Goal: Information Seeking & Learning: Find specific fact

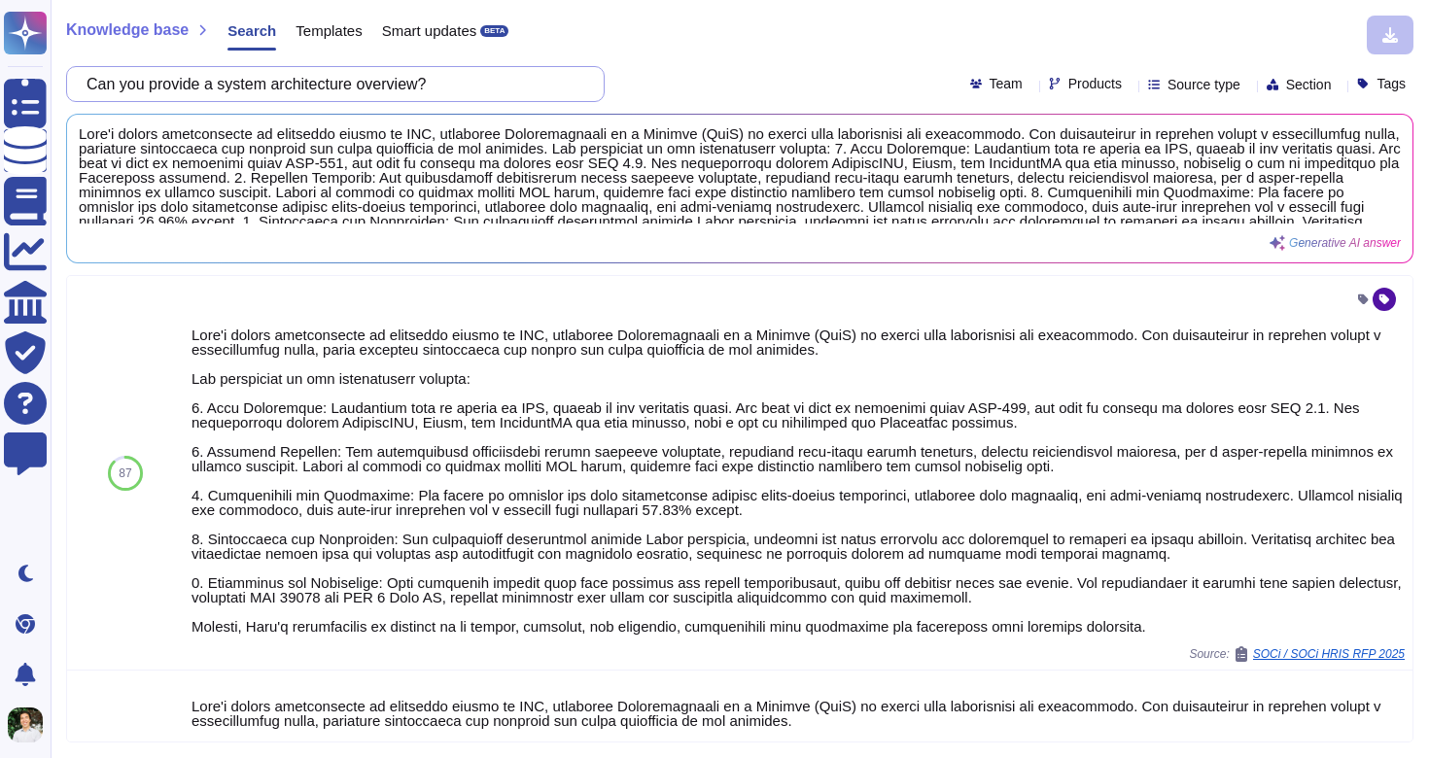
click at [270, 78] on input "Can you provide a system architecture overview?" at bounding box center [330, 84] width 507 height 34
click at [270, 79] on input "Can you provide a system architecture overview?" at bounding box center [330, 84] width 507 height 34
paste input "Is PII data used for AI/ML training"
type input "Is PII data used for AI/ML training?"
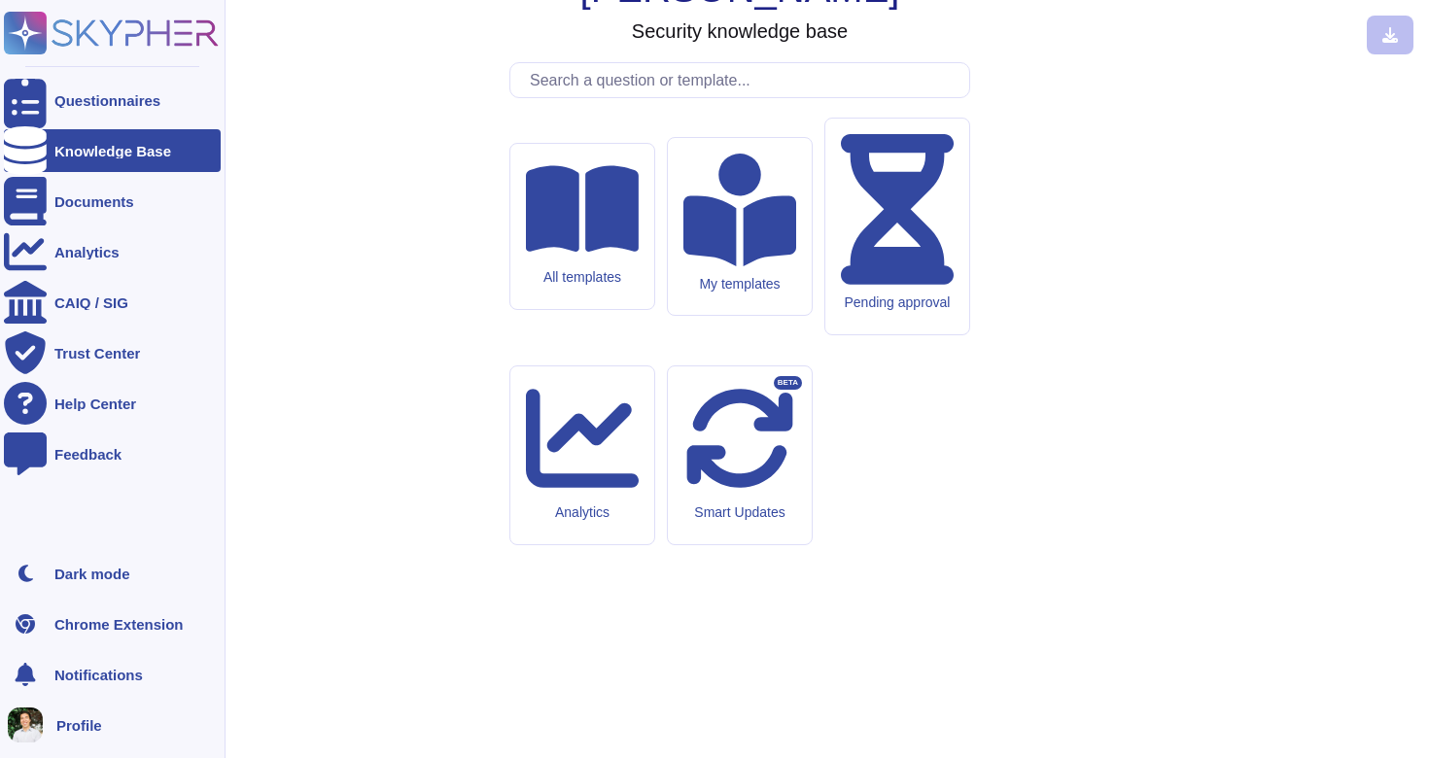
click at [73, 157] on div "Knowledge Base" at bounding box center [112, 151] width 117 height 15
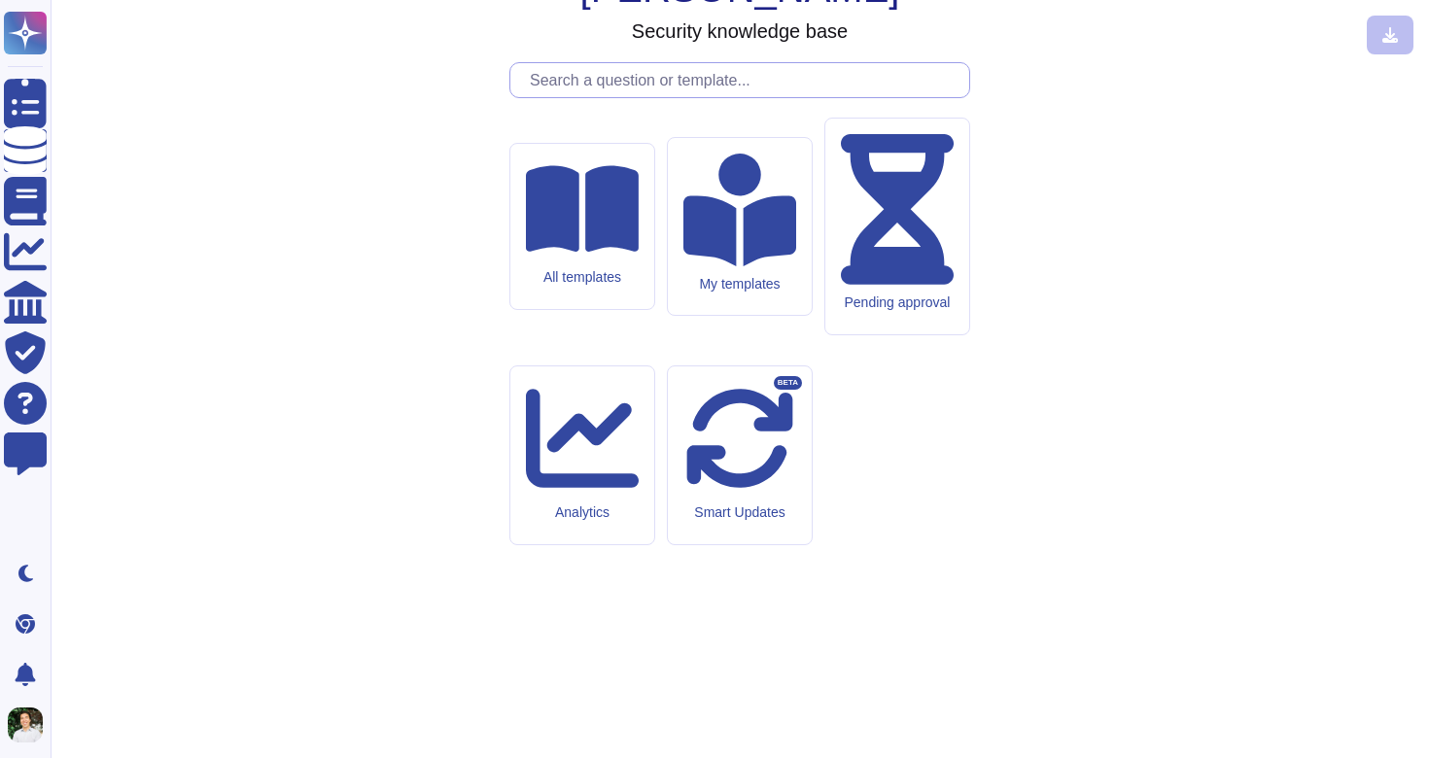
click at [613, 97] on input "text" at bounding box center [744, 80] width 449 height 34
click at [615, 97] on input "text" at bounding box center [744, 80] width 449 height 34
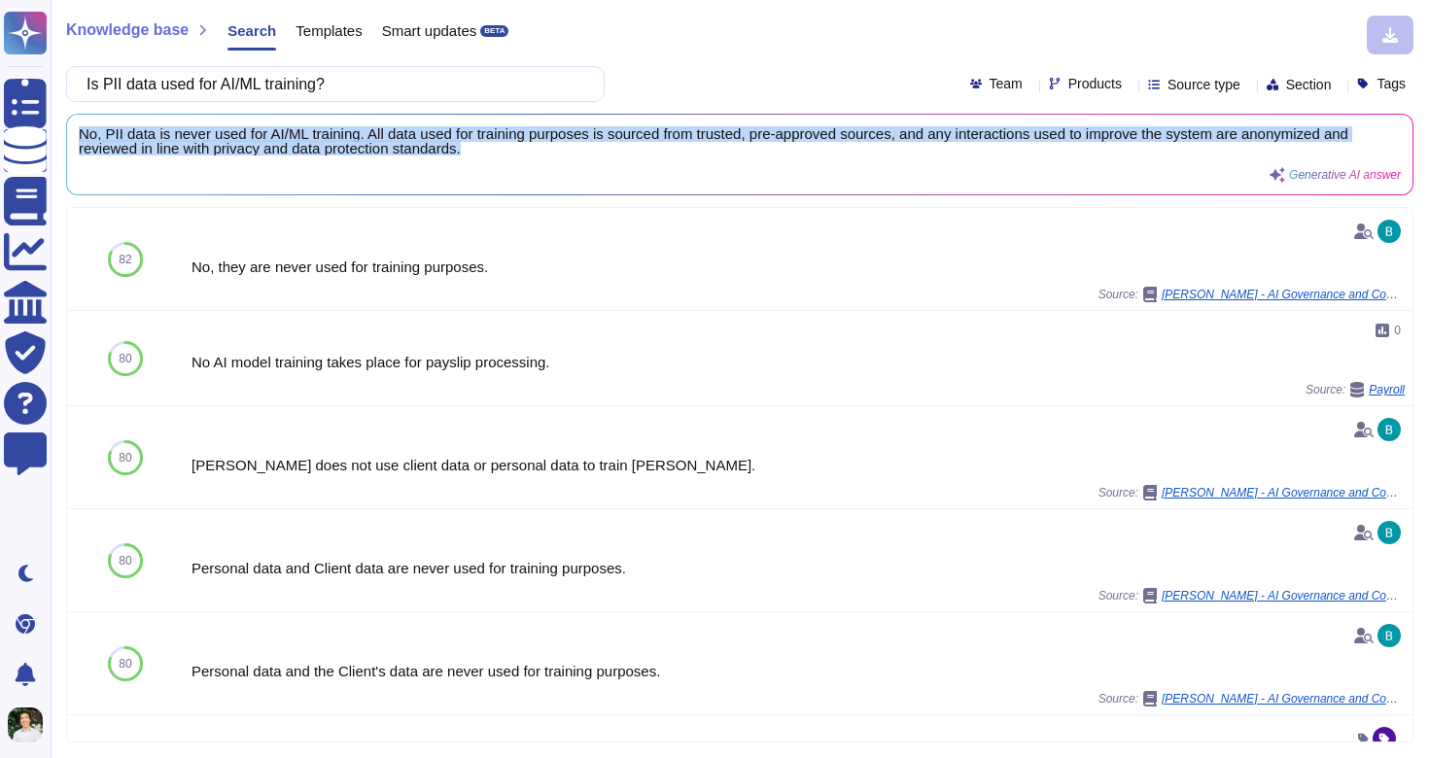
drag, startPoint x: 505, startPoint y: 142, endPoint x: 58, endPoint y: 127, distance: 446.4
click at [58, 127] on div "Knowledge base Search Templates Smart updates BETA Is PII data used for AI/ML t…" at bounding box center [740, 379] width 1378 height 758
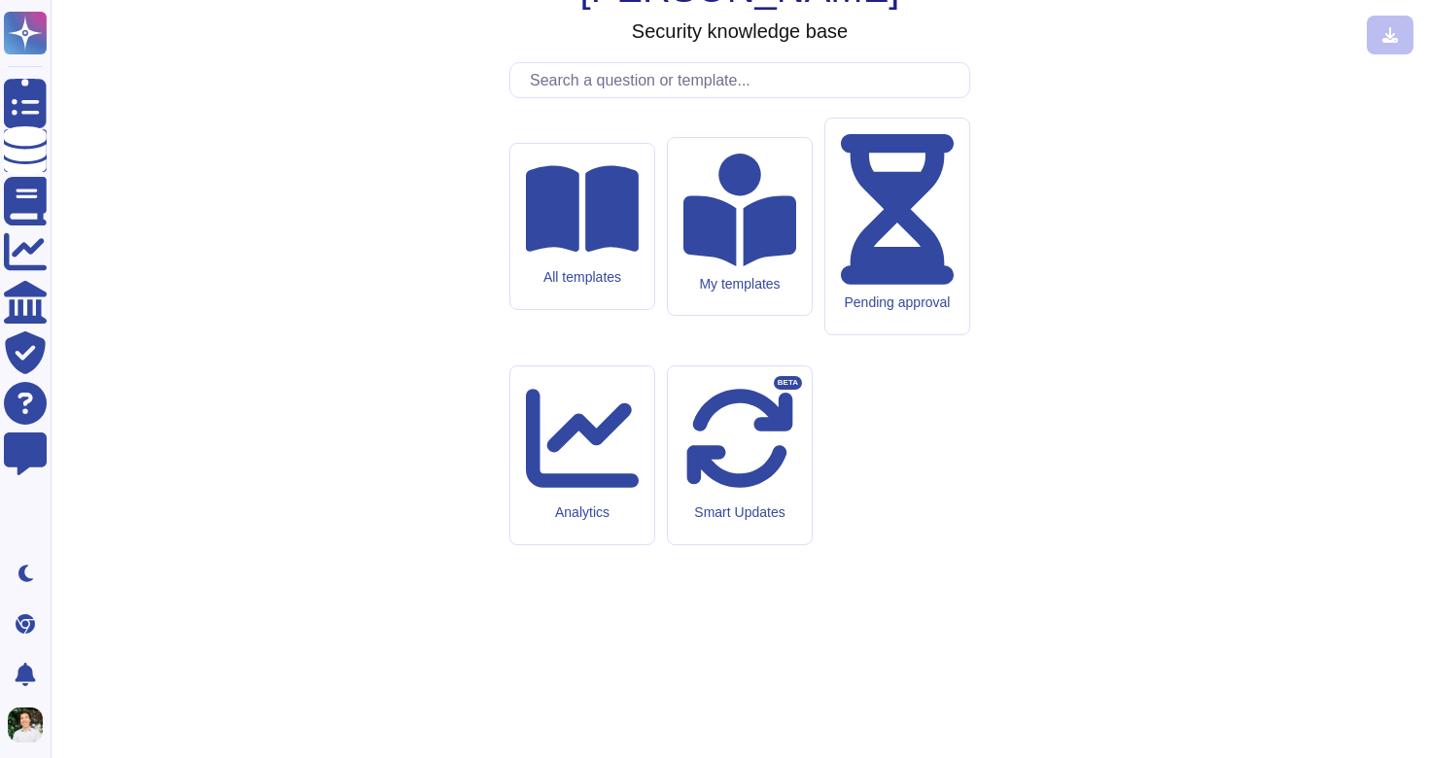
click at [664, 97] on input "text" at bounding box center [744, 80] width 449 height 34
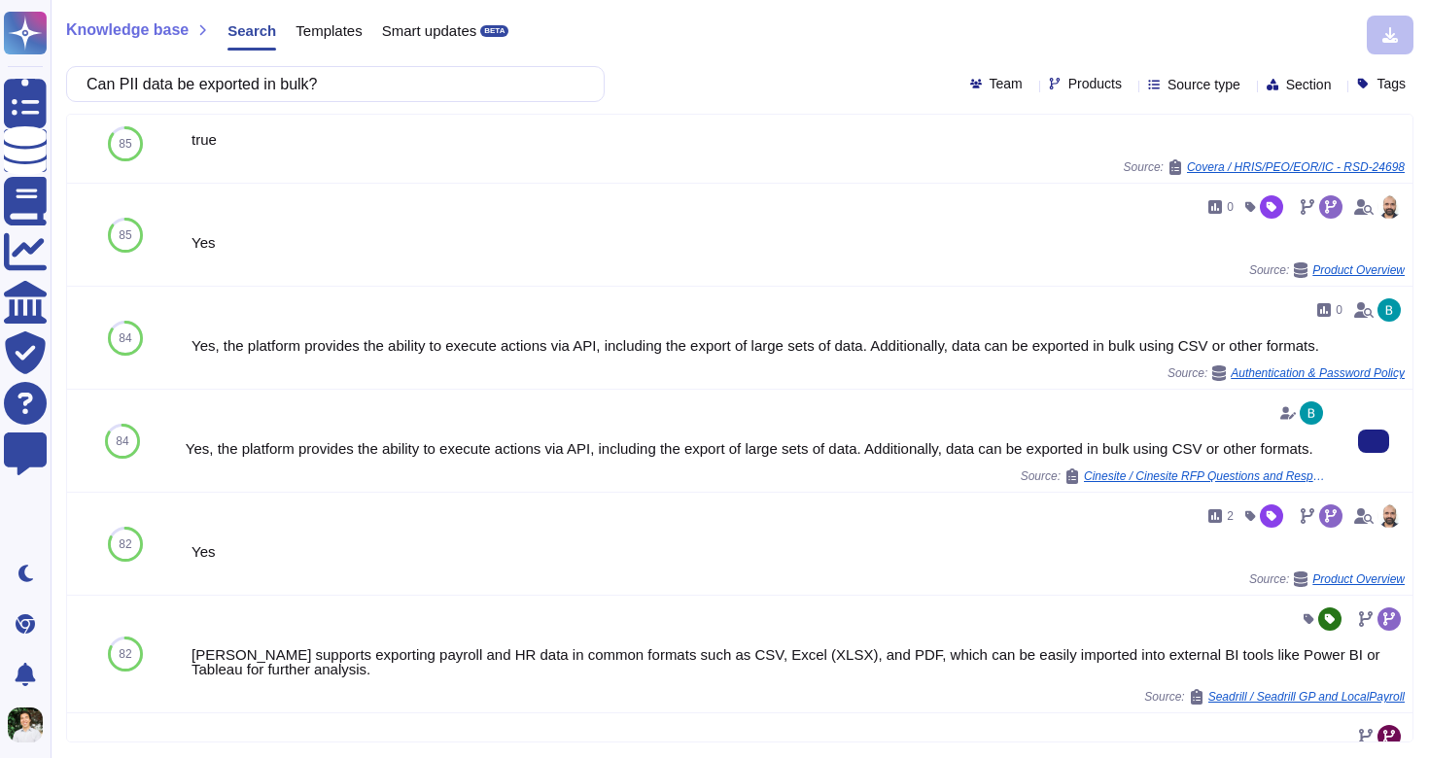
scroll to position [12, 0]
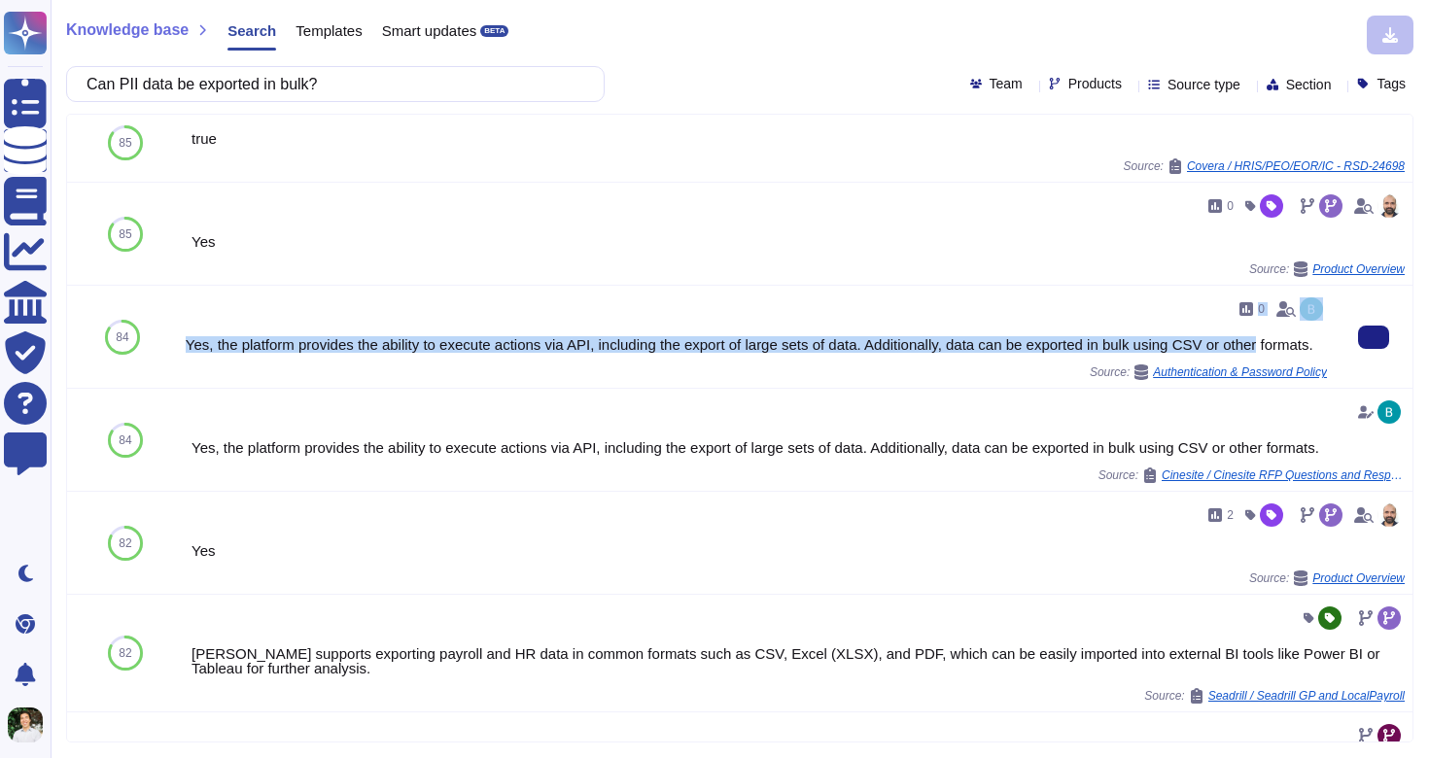
drag, startPoint x: 1168, startPoint y: 332, endPoint x: 377, endPoint y: 331, distance: 791.3
click at [377, 333] on div "0 Yes, the platform provides the ability to execute actions via API, including …" at bounding box center [756, 337] width 1141 height 87
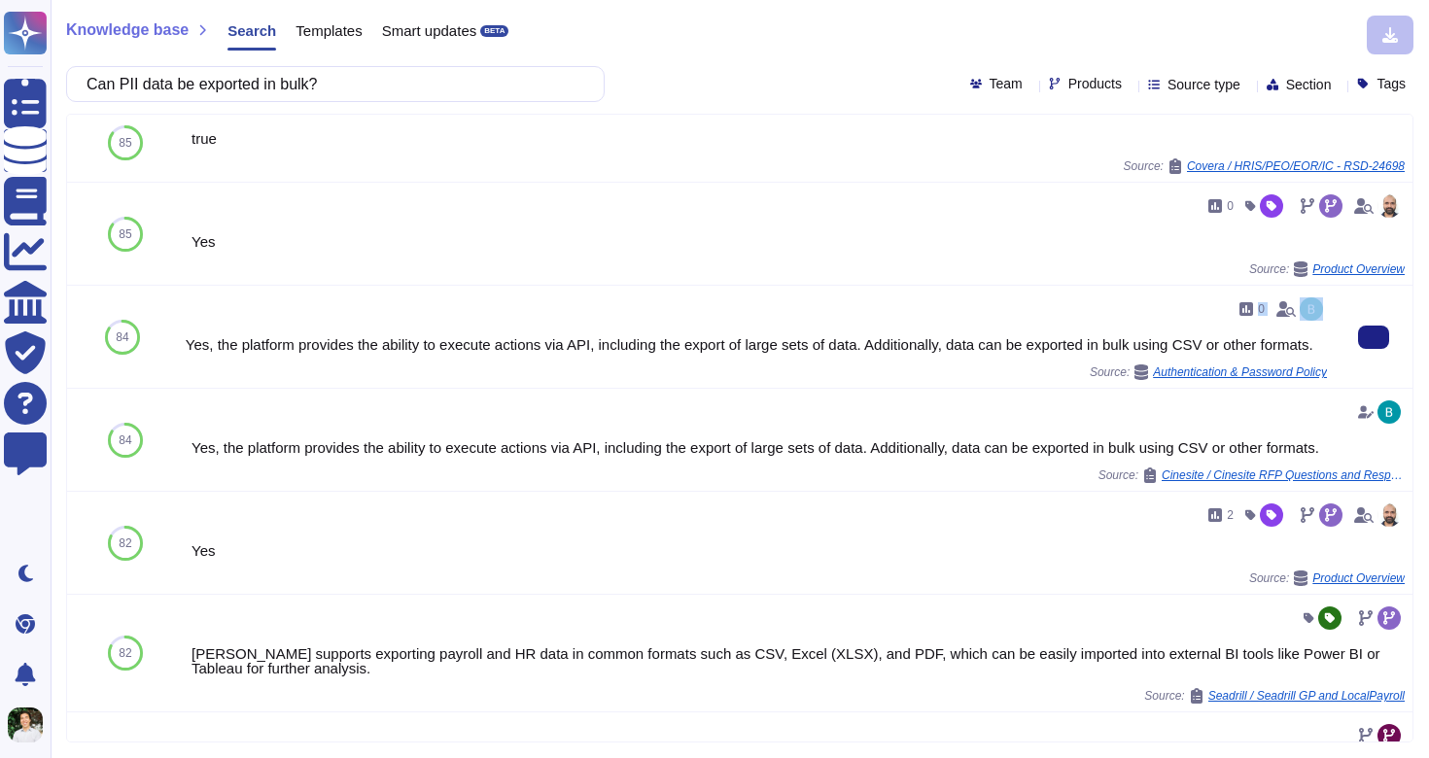
click at [344, 321] on div "0 Yes, the platform provides the ability to execute actions via API, including …" at bounding box center [756, 337] width 1141 height 87
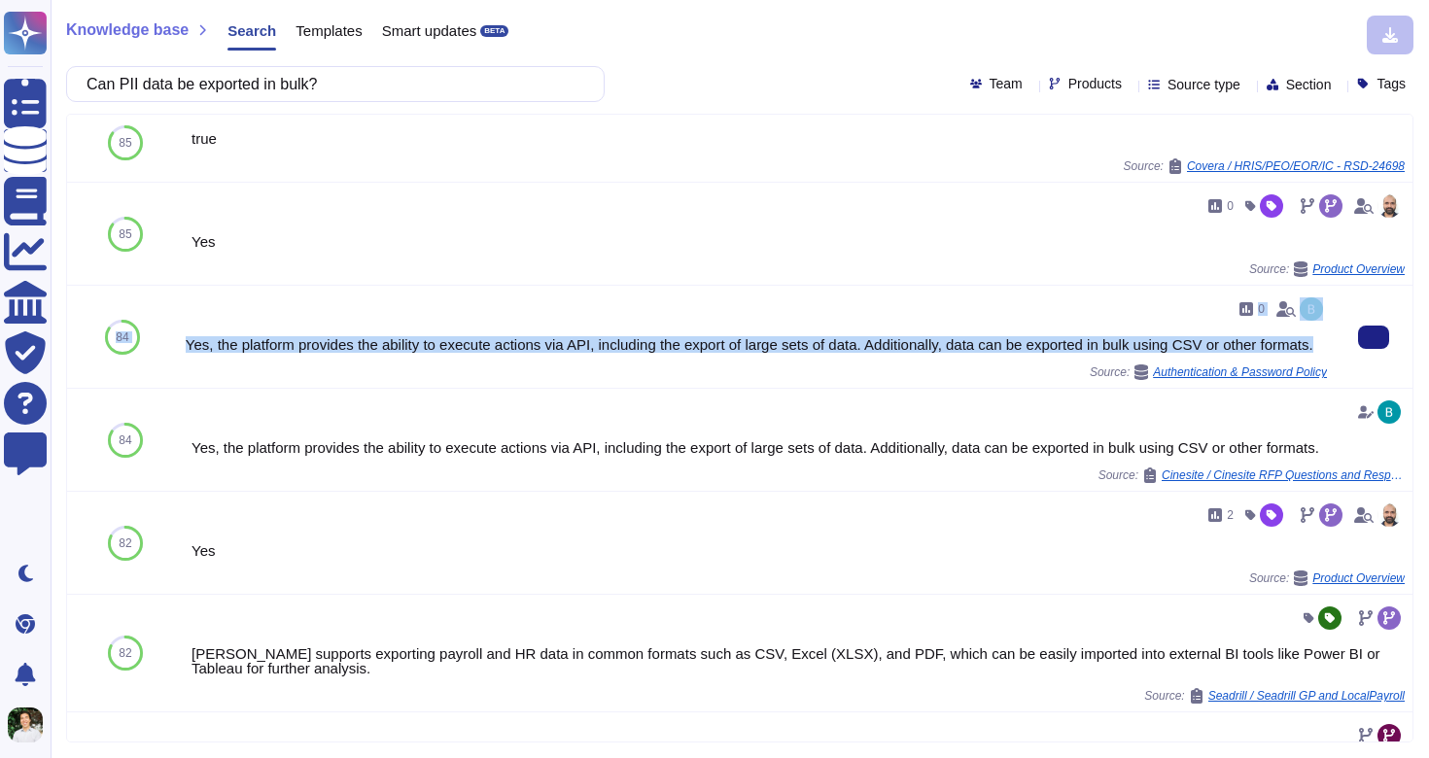
drag, startPoint x: 279, startPoint y: 365, endPoint x: 169, endPoint y: 321, distance: 118.2
click at [169, 321] on div "84 0 Yes, the platform provides the ability to execute actions via API, includi…" at bounding box center [739, 337] width 1345 height 103
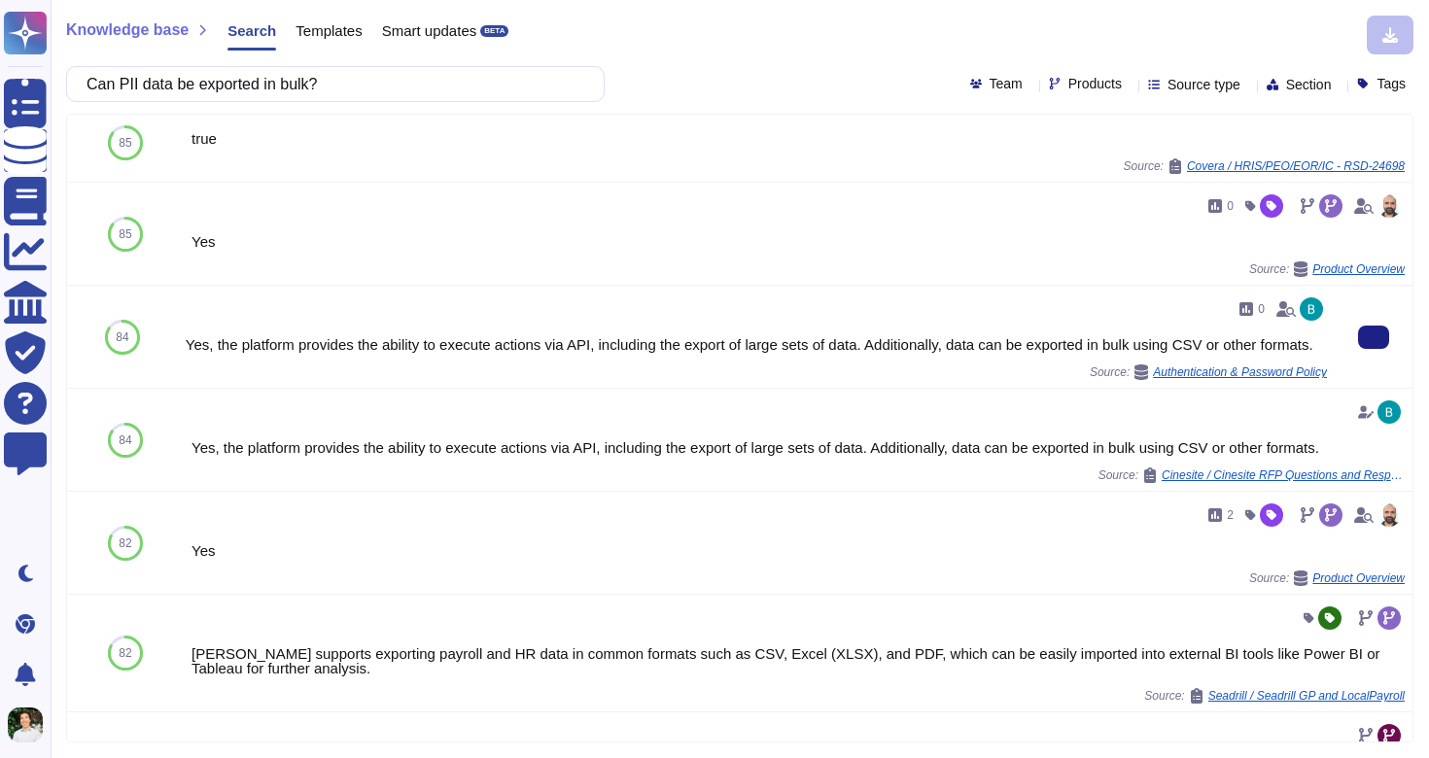
click at [179, 329] on div "0 Yes, the platform provides the ability to execute actions via API, including …" at bounding box center [756, 337] width 1157 height 102
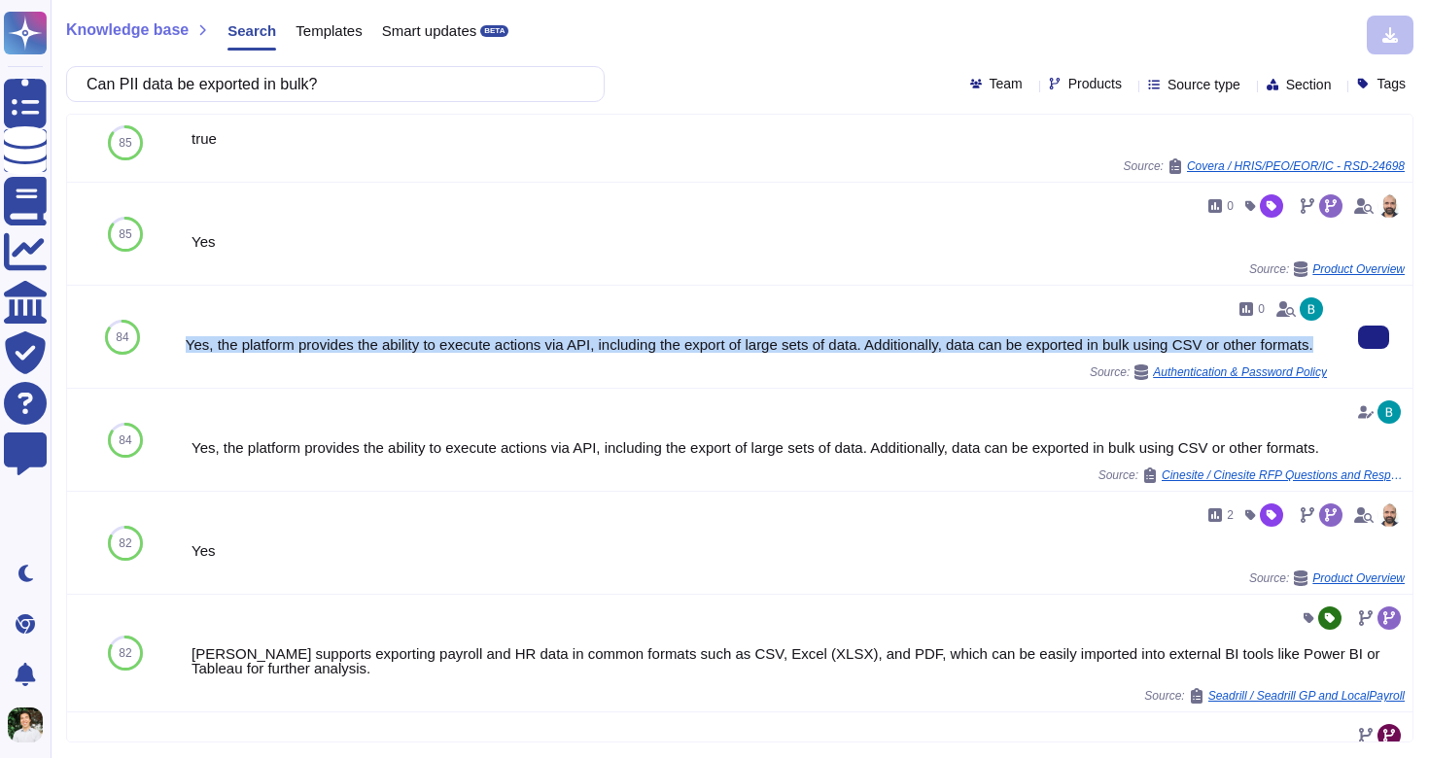
drag, startPoint x: 262, startPoint y: 370, endPoint x: 182, endPoint y: 349, distance: 83.5
click at [182, 349] on div "0 Yes, the platform provides the ability to execute actions via API, including …" at bounding box center [756, 337] width 1157 height 102
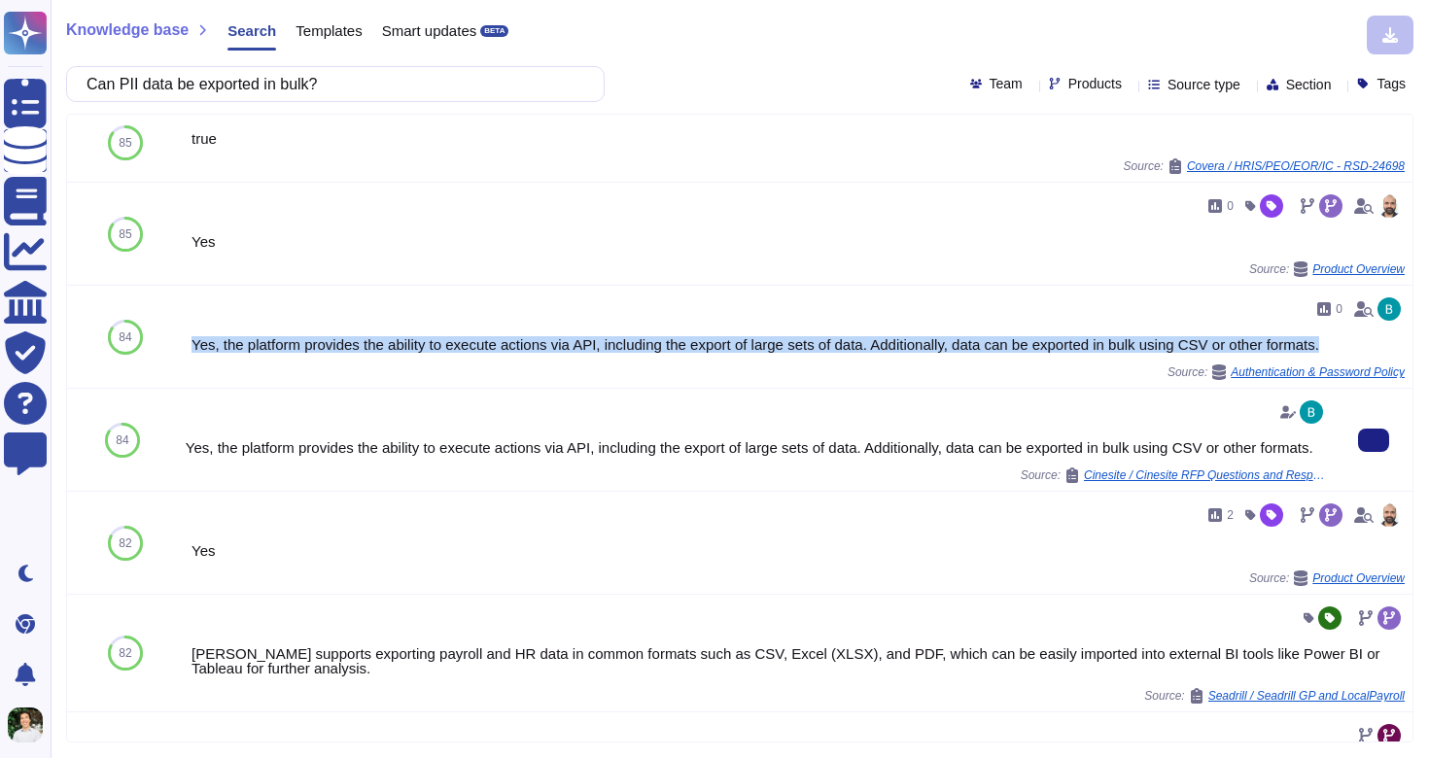
copy div "Yes, the platform provides the ability to execute actions via API, including th…"
click at [322, 92] on input "Can PII data be exported in bulk?" at bounding box center [330, 84] width 507 height 34
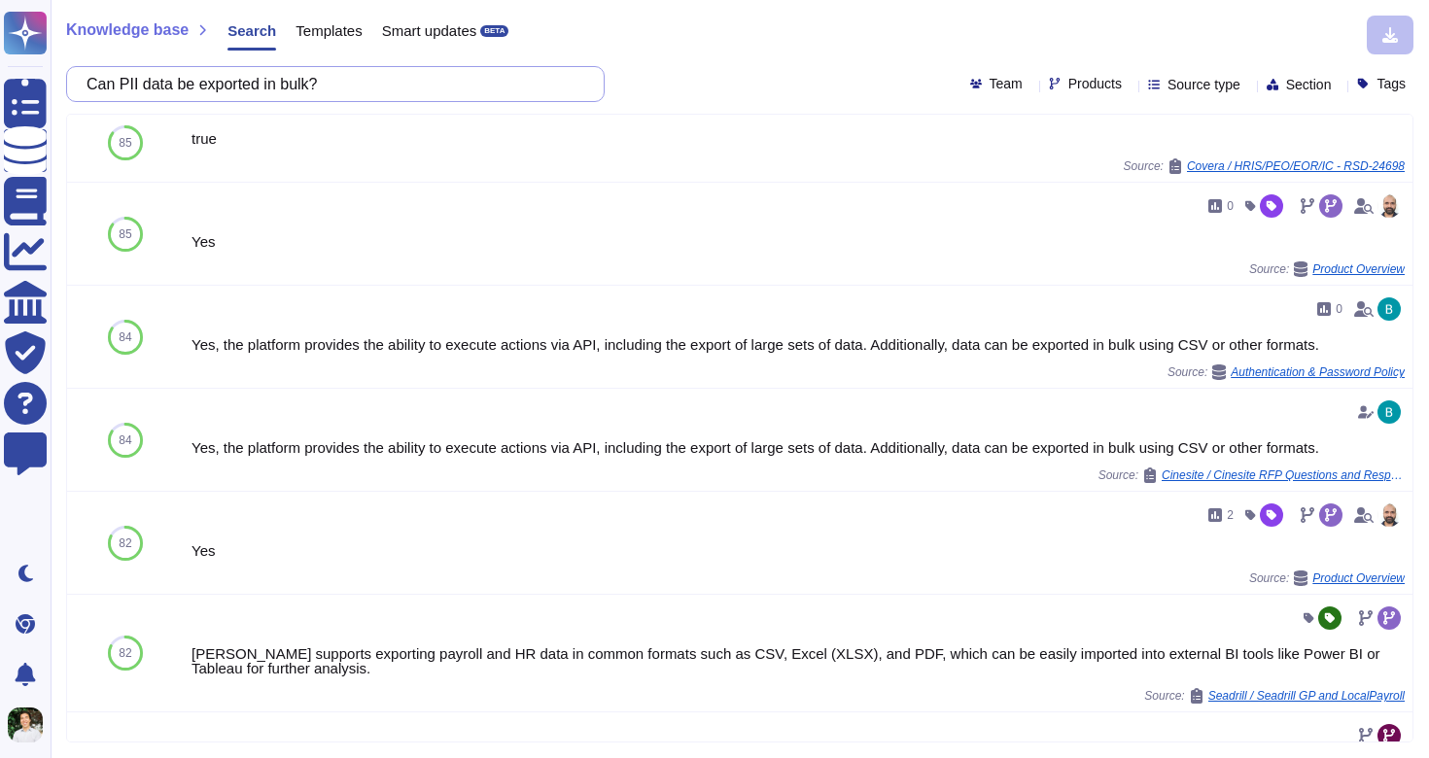
click at [321, 91] on input "Can PII data be exported in bulk?" at bounding box center [330, 84] width 507 height 34
click at [321, 90] on input "Can PII data be exported in bulk?" at bounding box center [330, 84] width 507 height 34
paste input "permanently deleted"
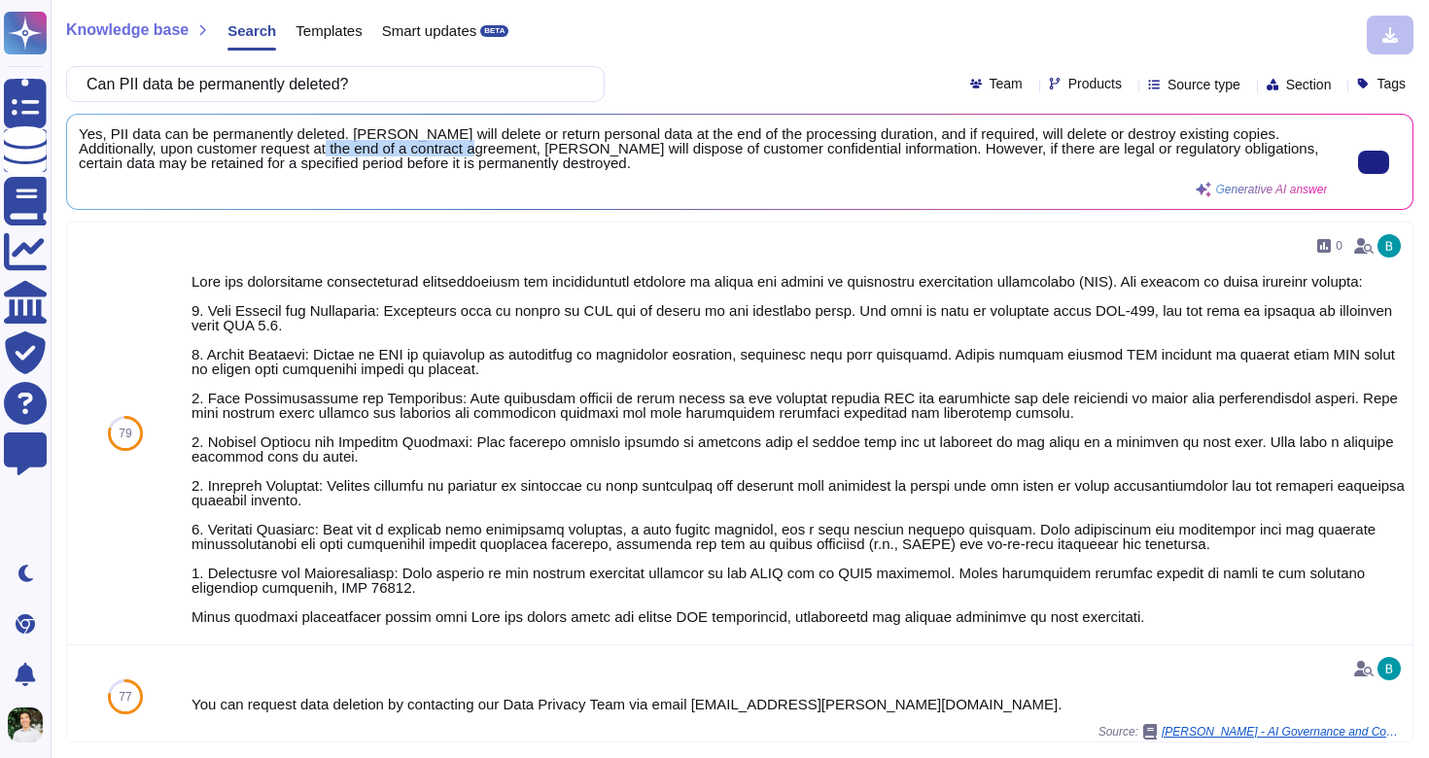
click at [312, 147] on span "Yes, PII data can be permanently deleted. [PERSON_NAME] will delete or return p…" at bounding box center [703, 148] width 1248 height 44
click at [317, 149] on span "Yes, PII data can be permanently deleted. [PERSON_NAME] will delete or return p…" at bounding box center [703, 148] width 1248 height 44
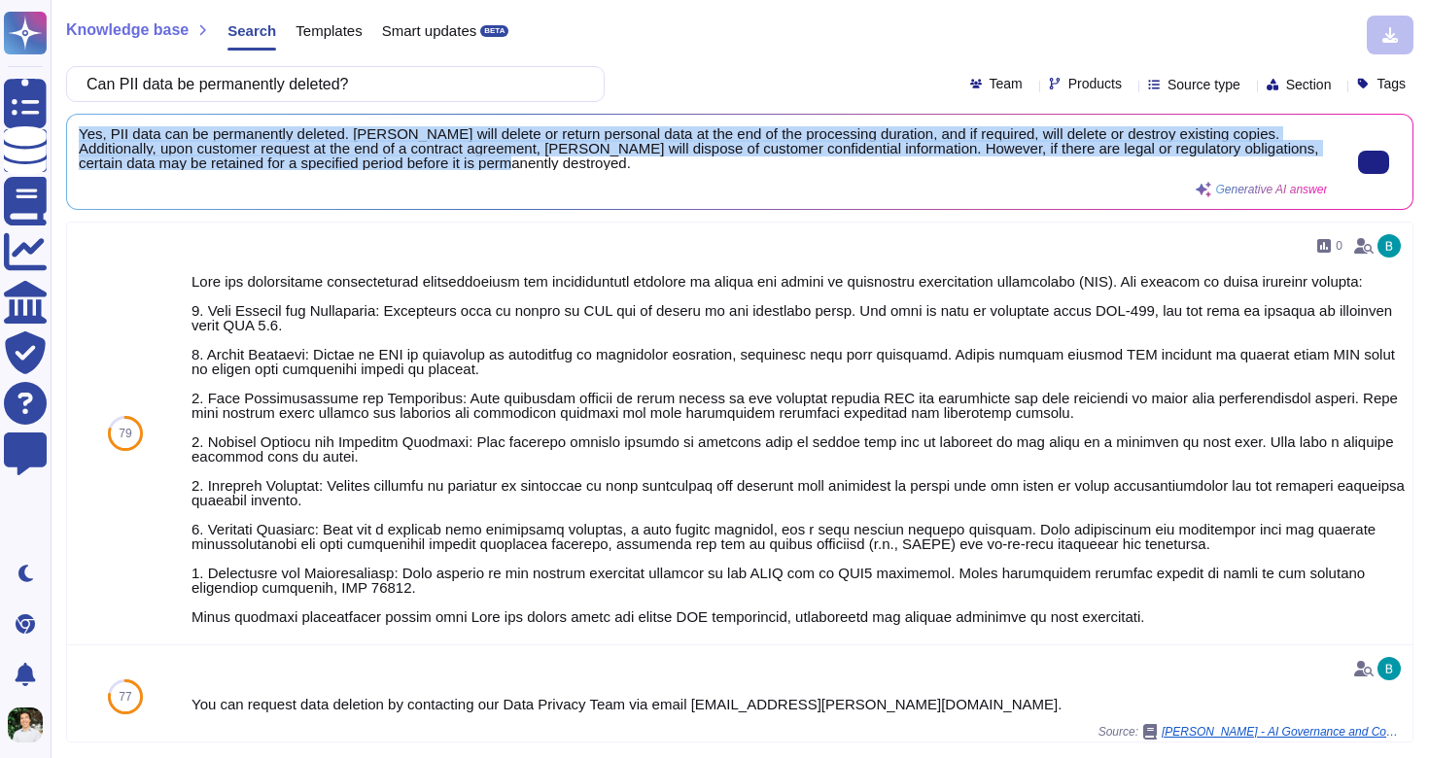
drag, startPoint x: 357, startPoint y: 139, endPoint x: 83, endPoint y: 127, distance: 274.4
click at [83, 127] on span "Yes, PII data can be permanently deleted. [PERSON_NAME] will delete or return p…" at bounding box center [703, 148] width 1248 height 44
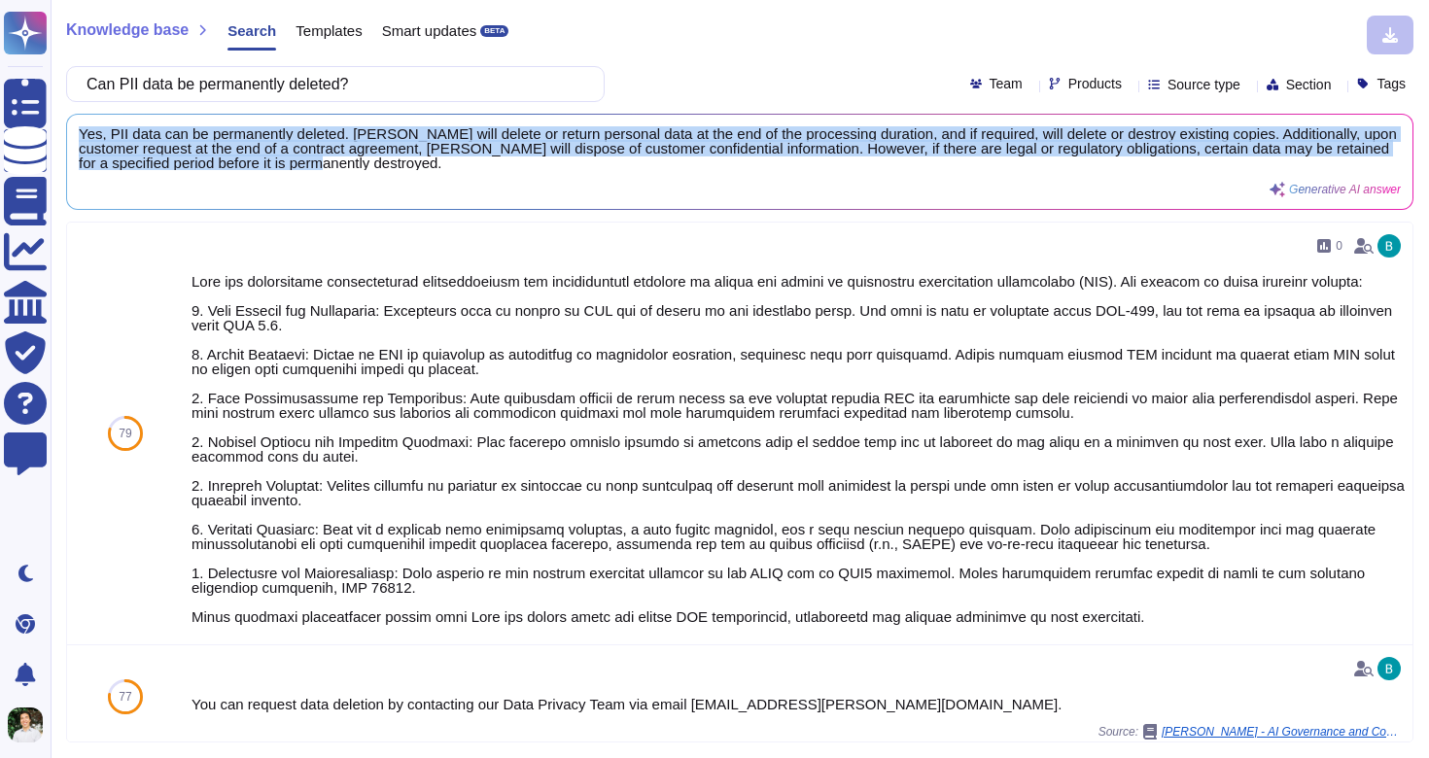
copy span "Yes, PII data can be permanently deleted. [PERSON_NAME] will delete or return p…"
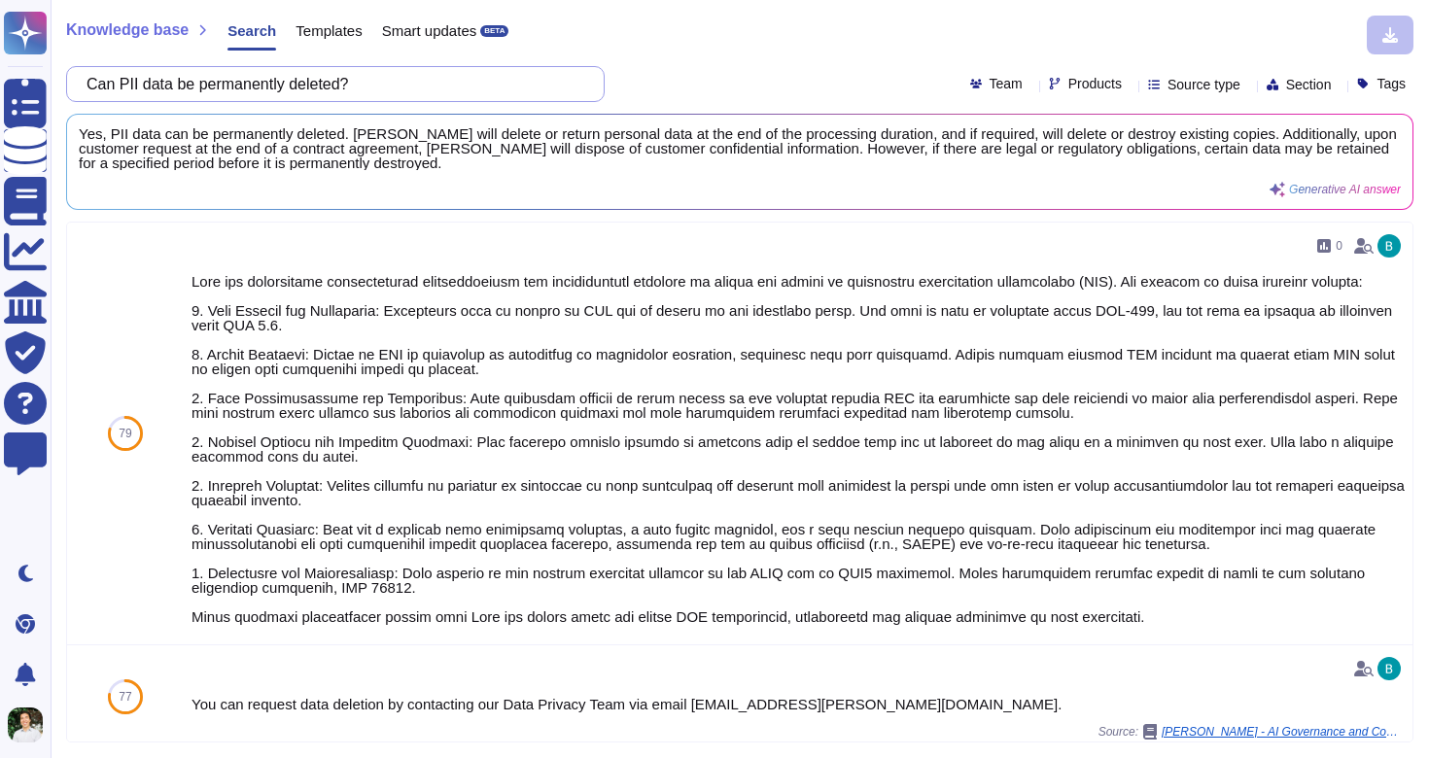
click at [406, 72] on input "Can PII data be permanently deleted?" at bounding box center [330, 84] width 507 height 34
click at [402, 84] on input "Can PII data be permanently deleted?" at bounding box center [330, 84] width 507 height 34
paste input "What compliance frameworks do you adhere to"
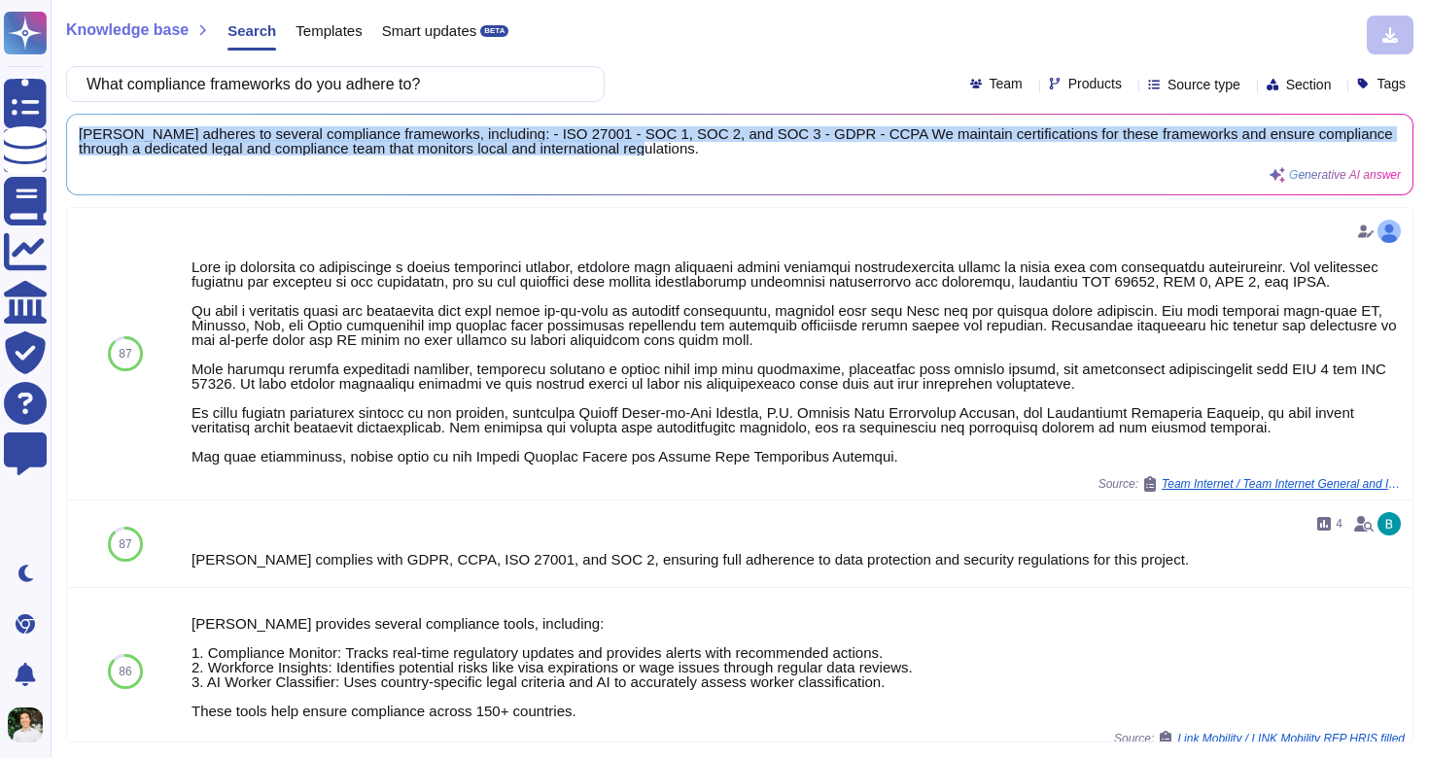
drag, startPoint x: 769, startPoint y: 151, endPoint x: 96, endPoint y: 122, distance: 673.3
click at [96, 122] on div "[PERSON_NAME] adheres to several compliance frameworks, including: - ISO 27001 …" at bounding box center [739, 155] width 1345 height 80
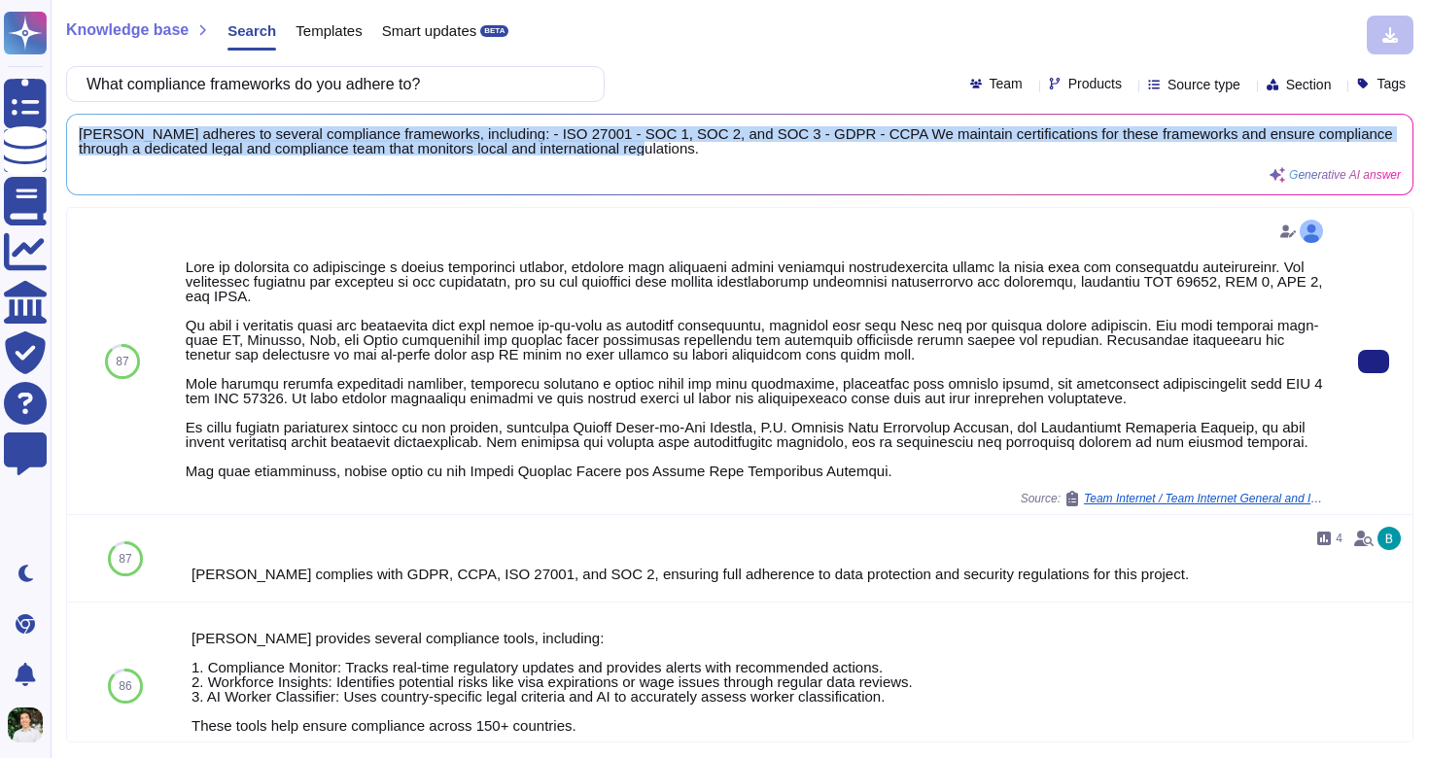
copy span "[PERSON_NAME] adheres to several compliance frameworks, including: - ISO 27001 …"
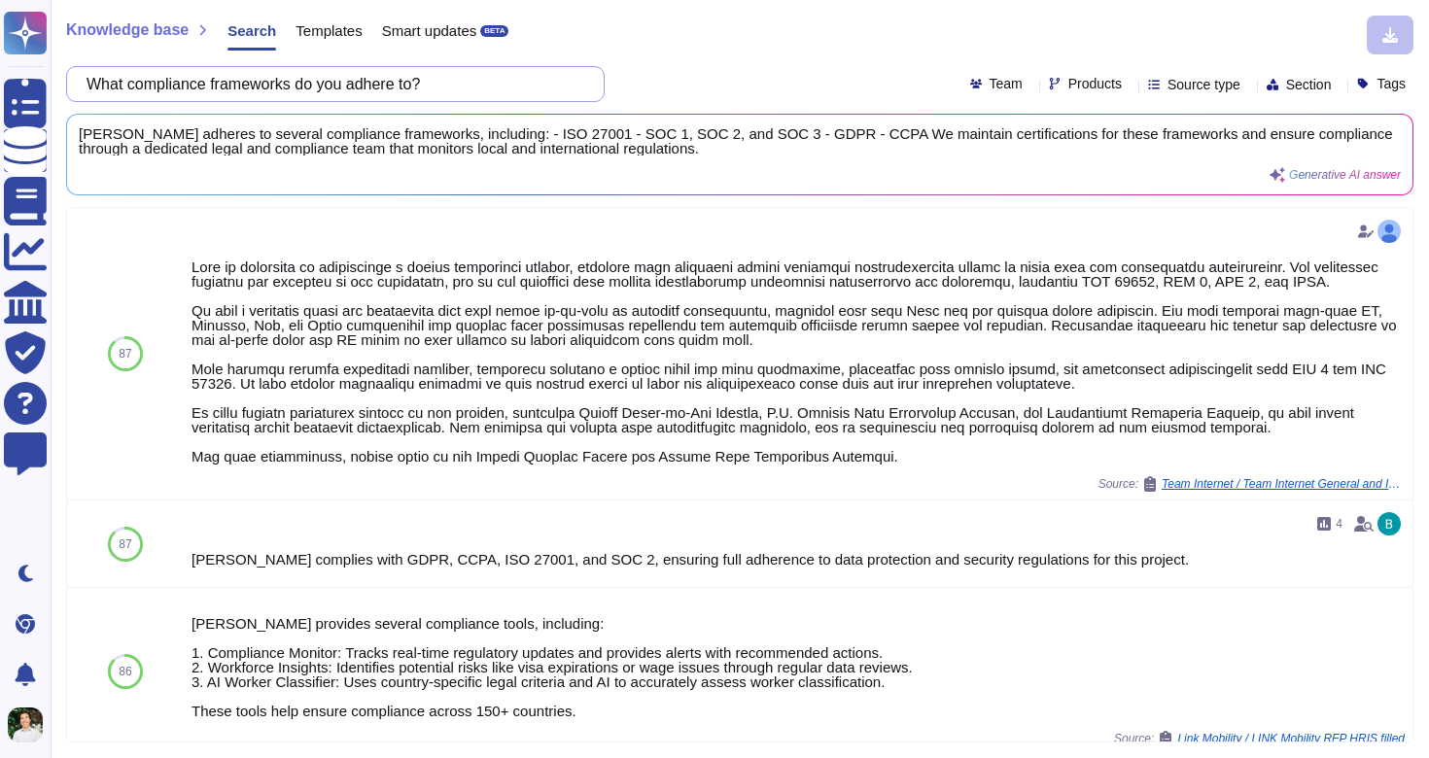
click at [218, 78] on input "What compliance frameworks do you adhere to?" at bounding box center [330, 84] width 507 height 34
click at [218, 77] on input "What compliance frameworks do you adhere to?" at bounding box center [330, 84] width 507 height 34
paste input "ertifications do you currently hold (e.g., ISO 27001, SOC 2 Type II, GDPR, CCPA…"
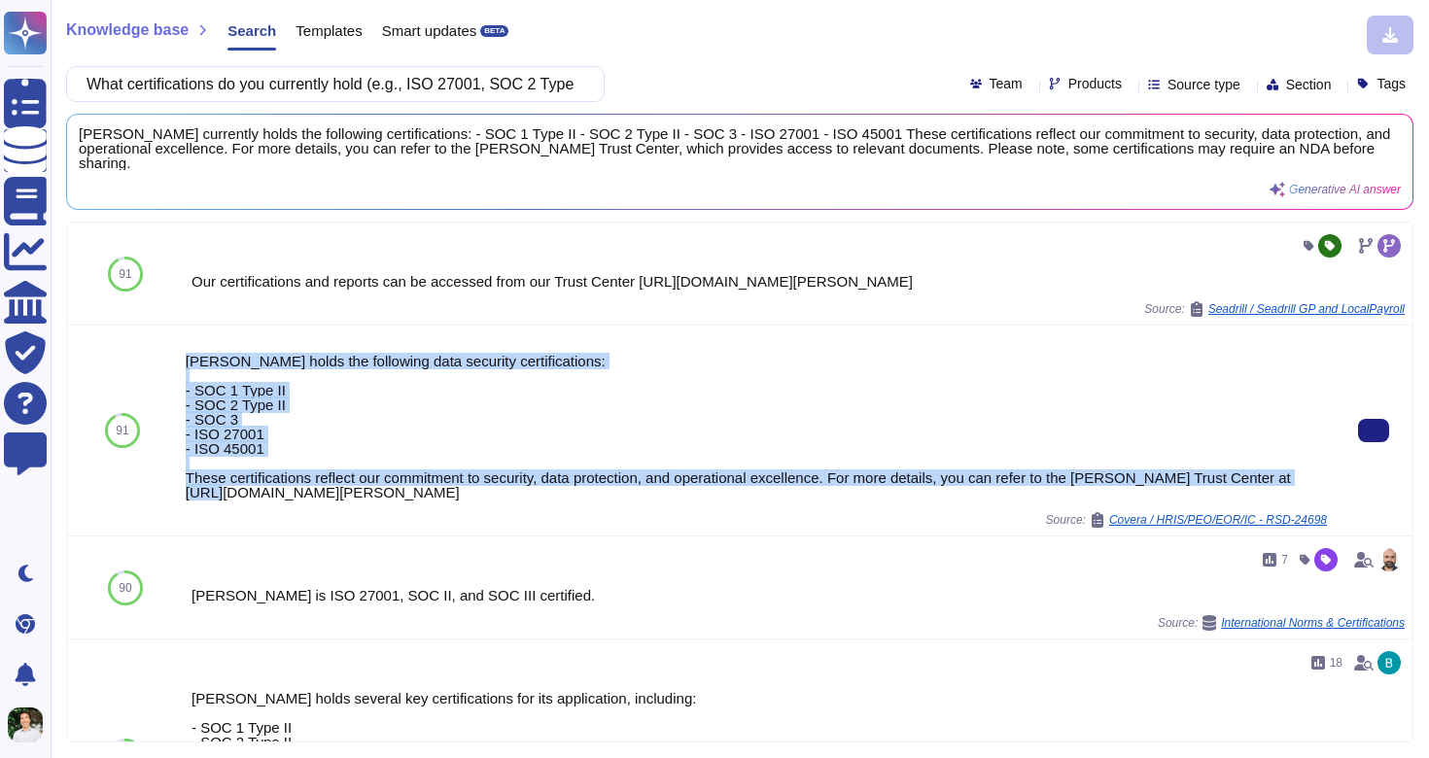
drag, startPoint x: 277, startPoint y: 411, endPoint x: 245, endPoint y: 330, distance: 87.7
click at [187, 354] on div "[PERSON_NAME] holds the following data security certifications: - SOC 1 Type II…" at bounding box center [756, 427] width 1141 height 146
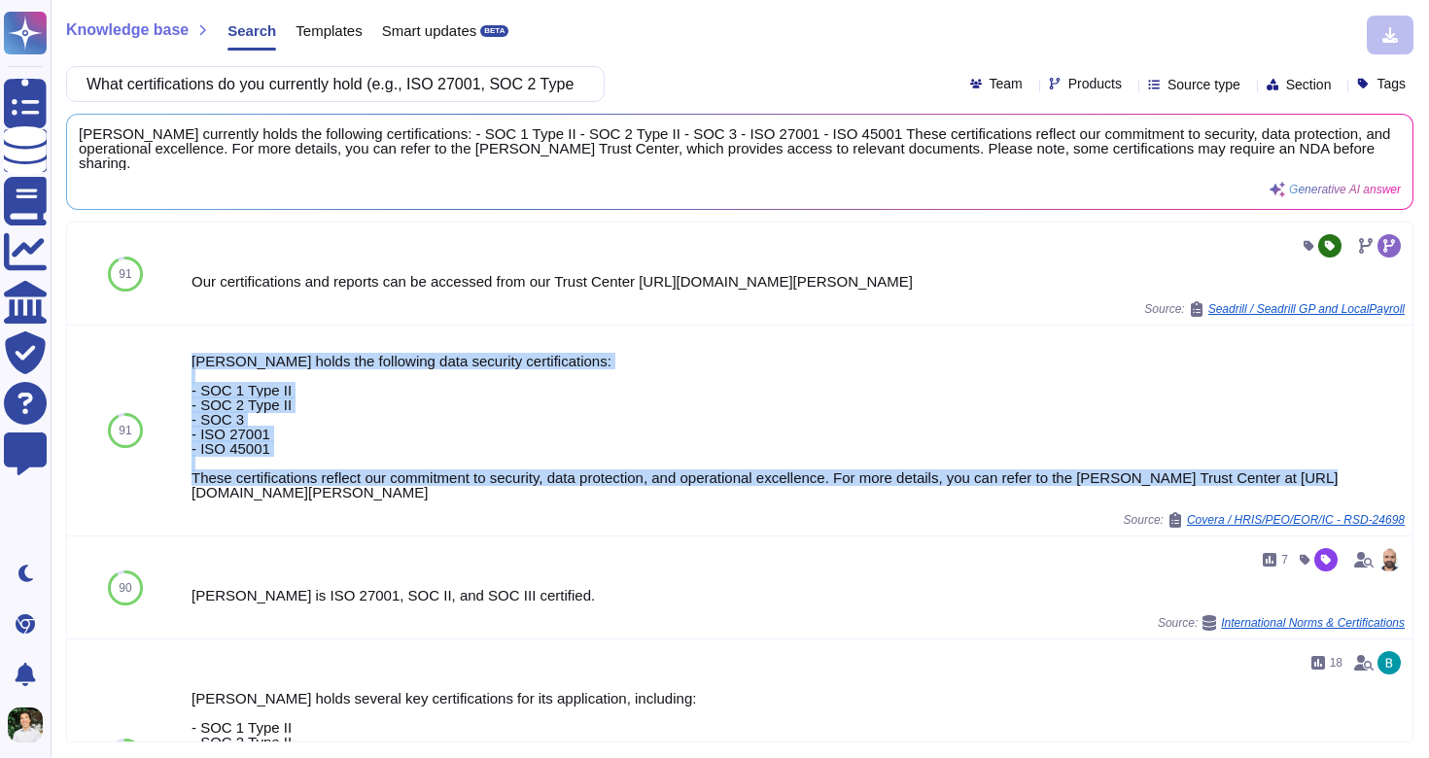
copy div "[PERSON_NAME] holds the following data security certifications: - SOC 1 Type II…"
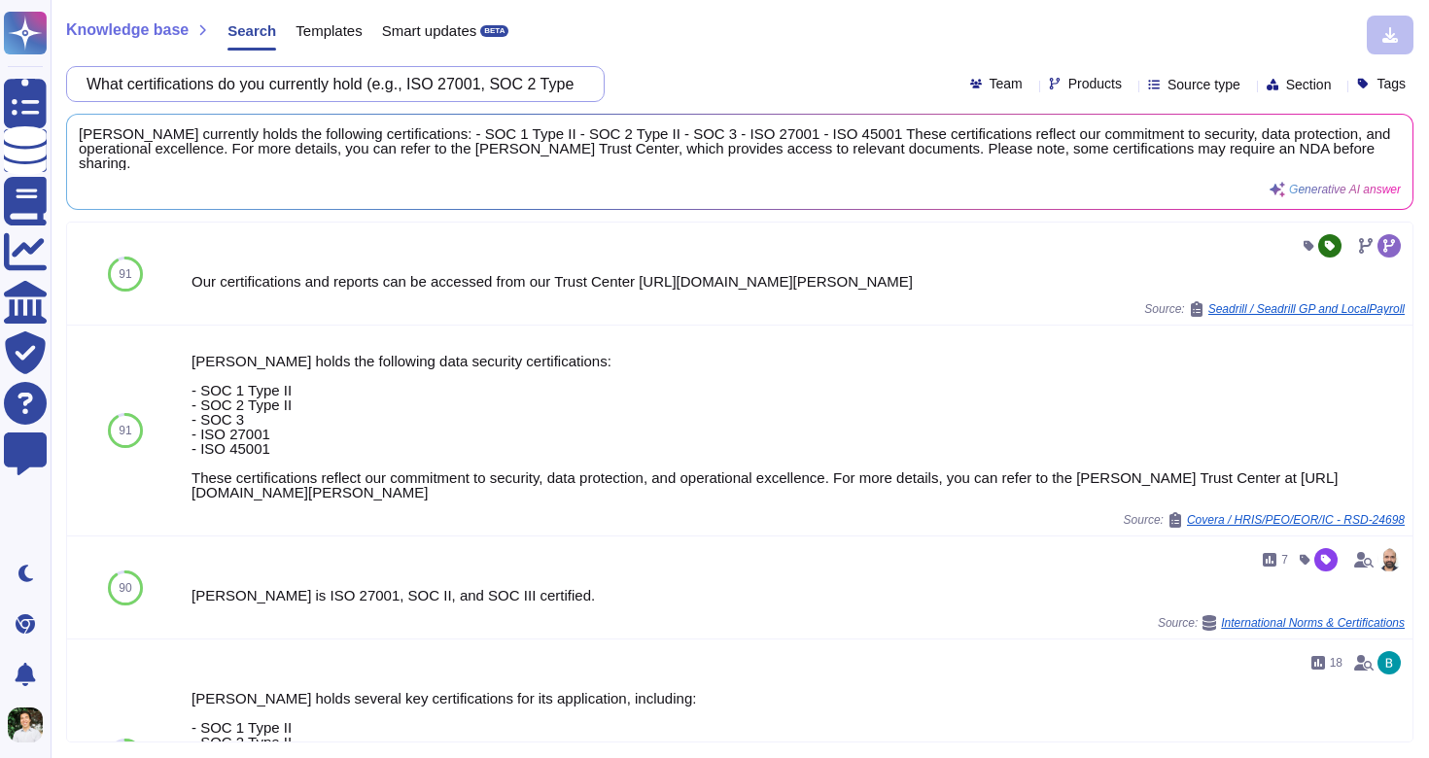
click at [136, 80] on input "What certifications do you currently hold (e.g., ISO 27001, SOC 2 Type II, GDPR…" at bounding box center [330, 84] width 507 height 34
click at [136, 79] on input "What certifications do you currently hold (e.g., ISO 27001, SOC 2 Type II, GDPR…" at bounding box center [330, 84] width 507 height 34
paste input "In addition to HiBob and Netsuite do you provide pre-built integrations with Ze…"
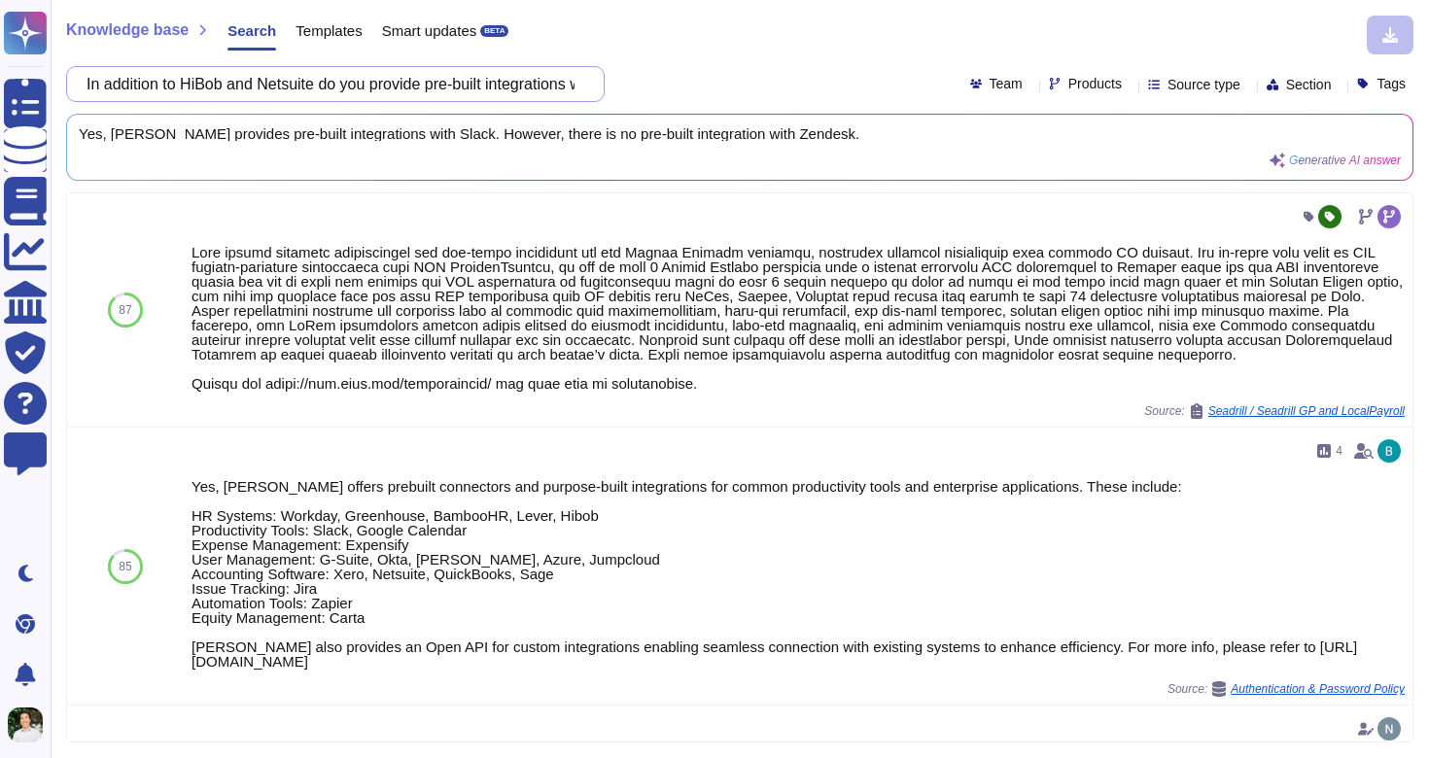
click at [236, 76] on input "In addition to HiBob and Netsuite do you provide pre-built integrations with Ze…" at bounding box center [330, 84] width 507 height 34
paste input "Can our data be exported in a standard, non-proprietary format"
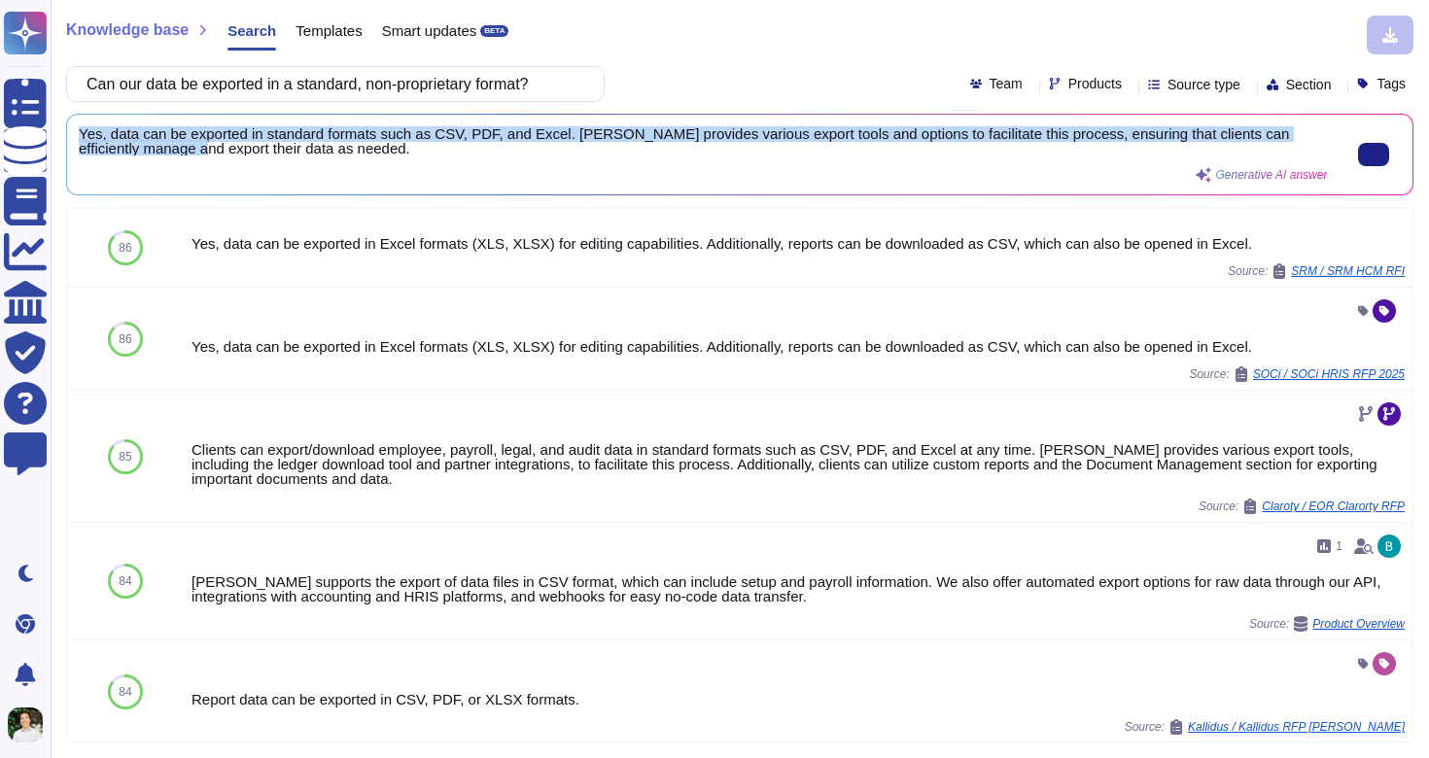
scroll to position [1, 0]
drag, startPoint x: 78, startPoint y: 130, endPoint x: 308, endPoint y: 162, distance: 232.6
click at [308, 162] on div "Yes, data can be exported in standard formats such as CSV, PDF, and Excel. [PER…" at bounding box center [703, 154] width 1248 height 56
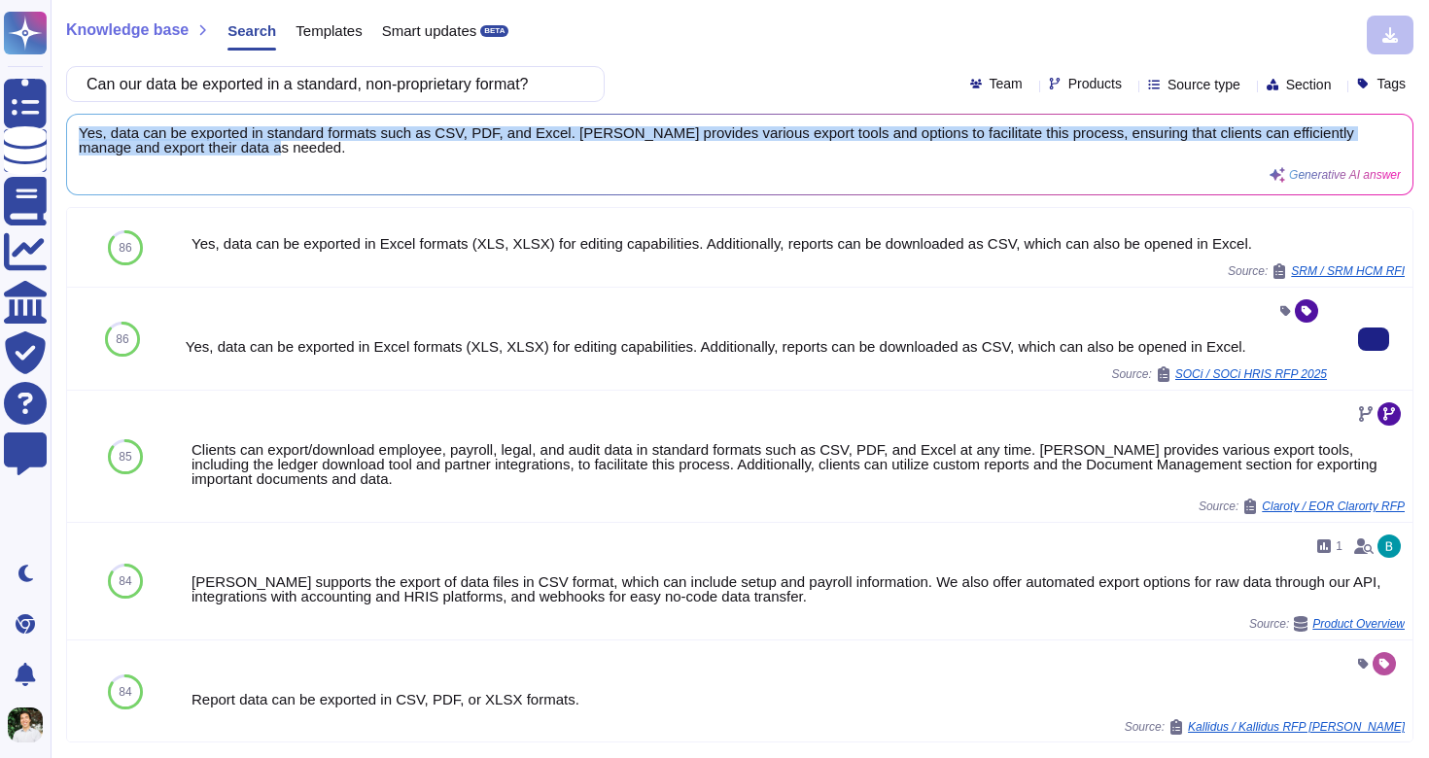
copy span "Yes, data can be exported in standard formats such as CSV, PDF, and Excel. [PER…"
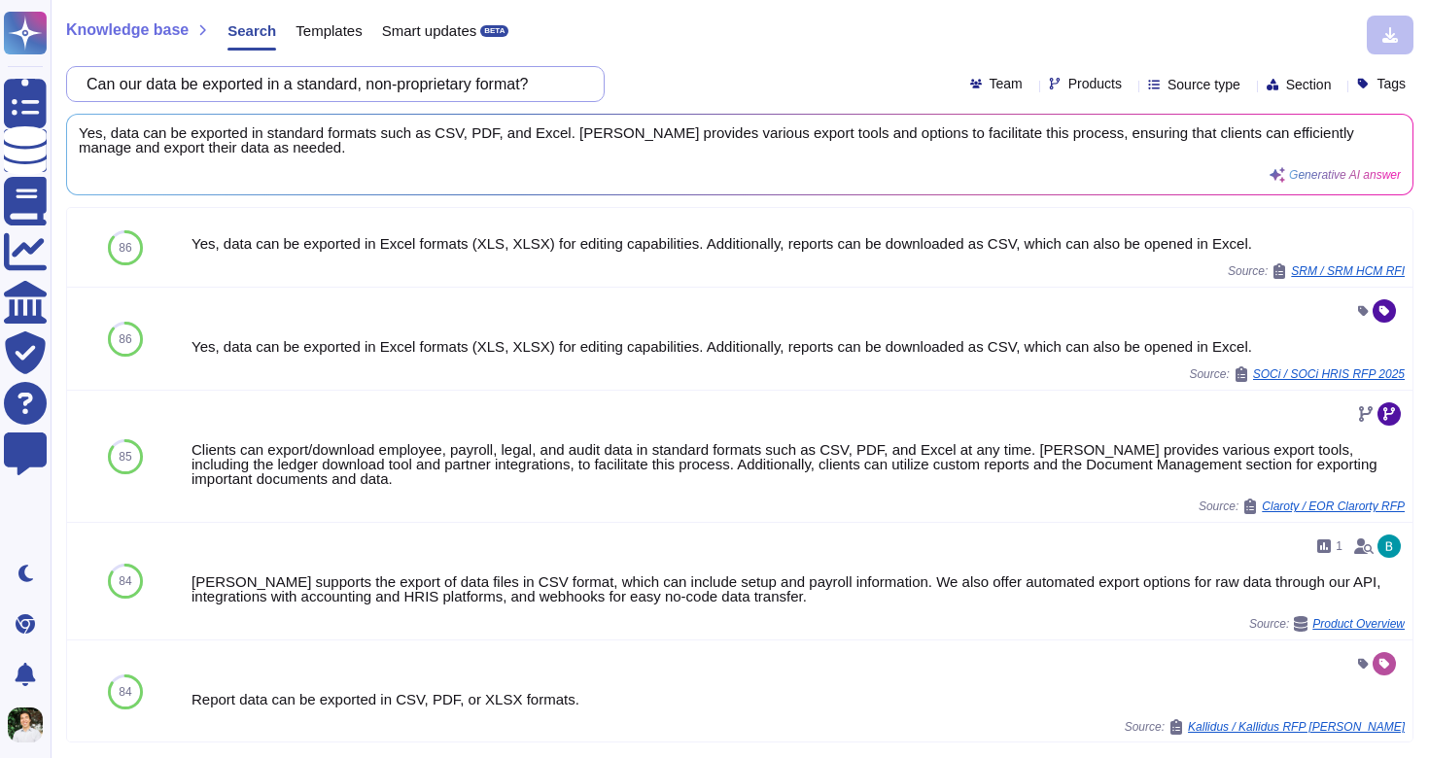
click at [383, 84] on input "Can our data be exported in a standard, non-proprietary format?" at bounding box center [330, 84] width 507 height 34
click at [383, 83] on input "Can our data be exported in a standard, non-proprietary format?" at bounding box center [330, 84] width 507 height 34
paste input "What is the process for account closure"
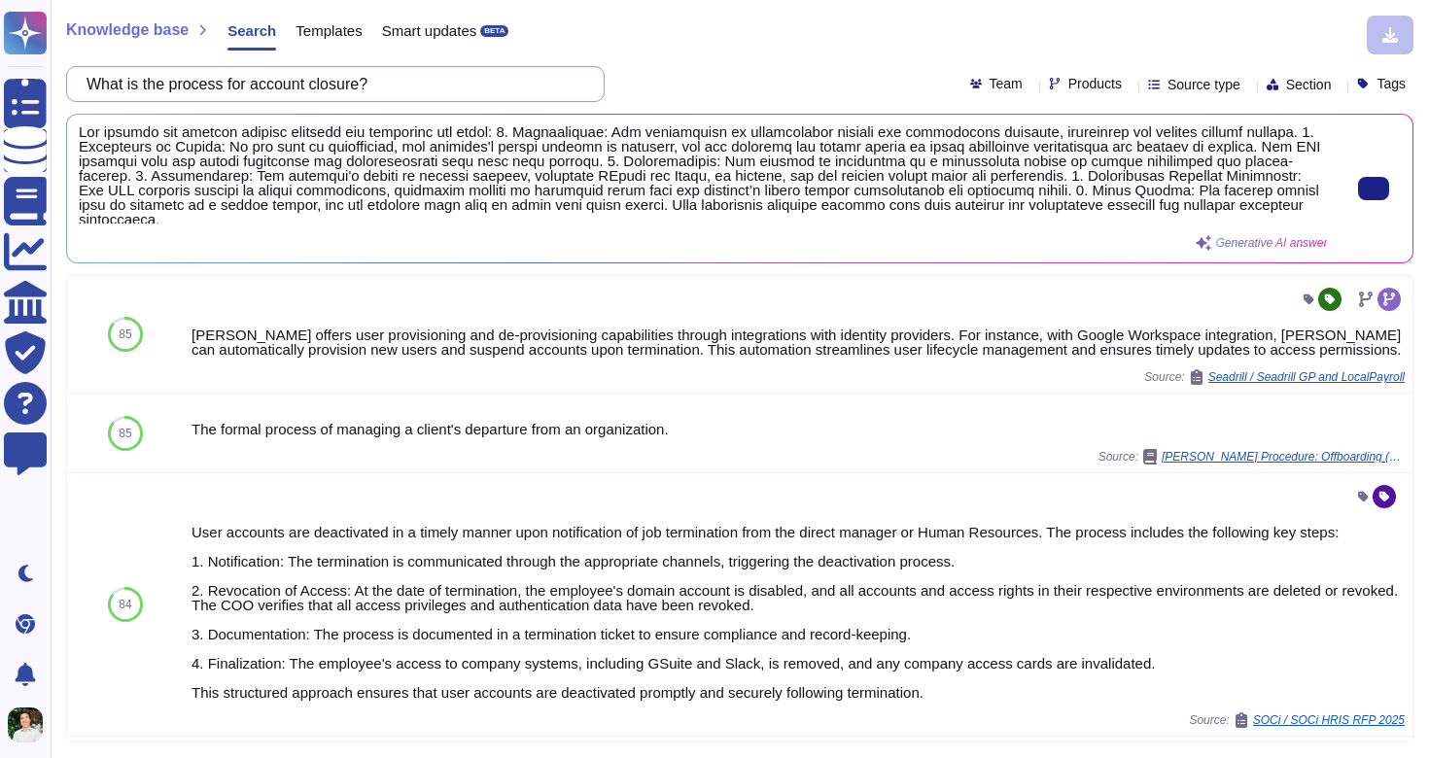
scroll to position [0, 0]
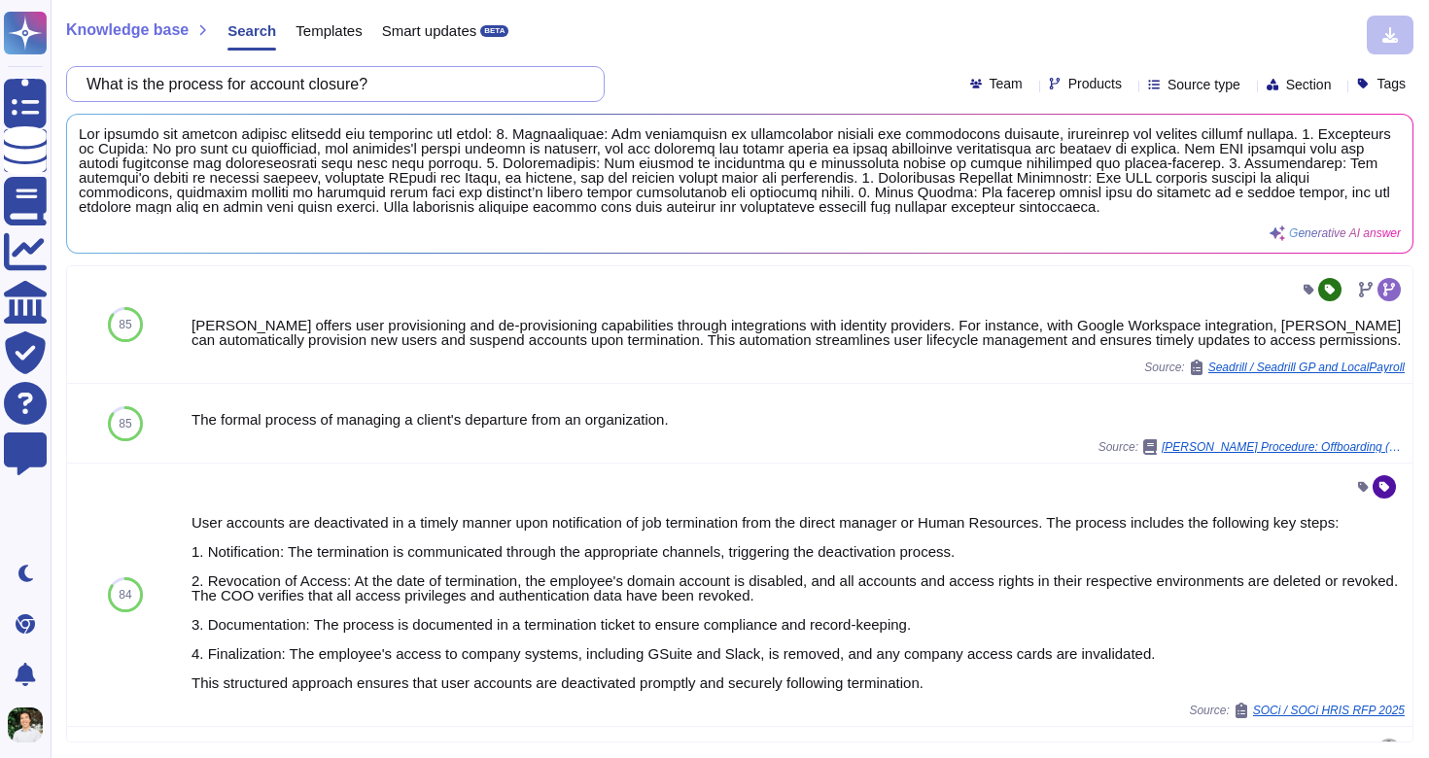
click at [269, 81] on input "What is the process for account closure?" at bounding box center [330, 84] width 507 height 34
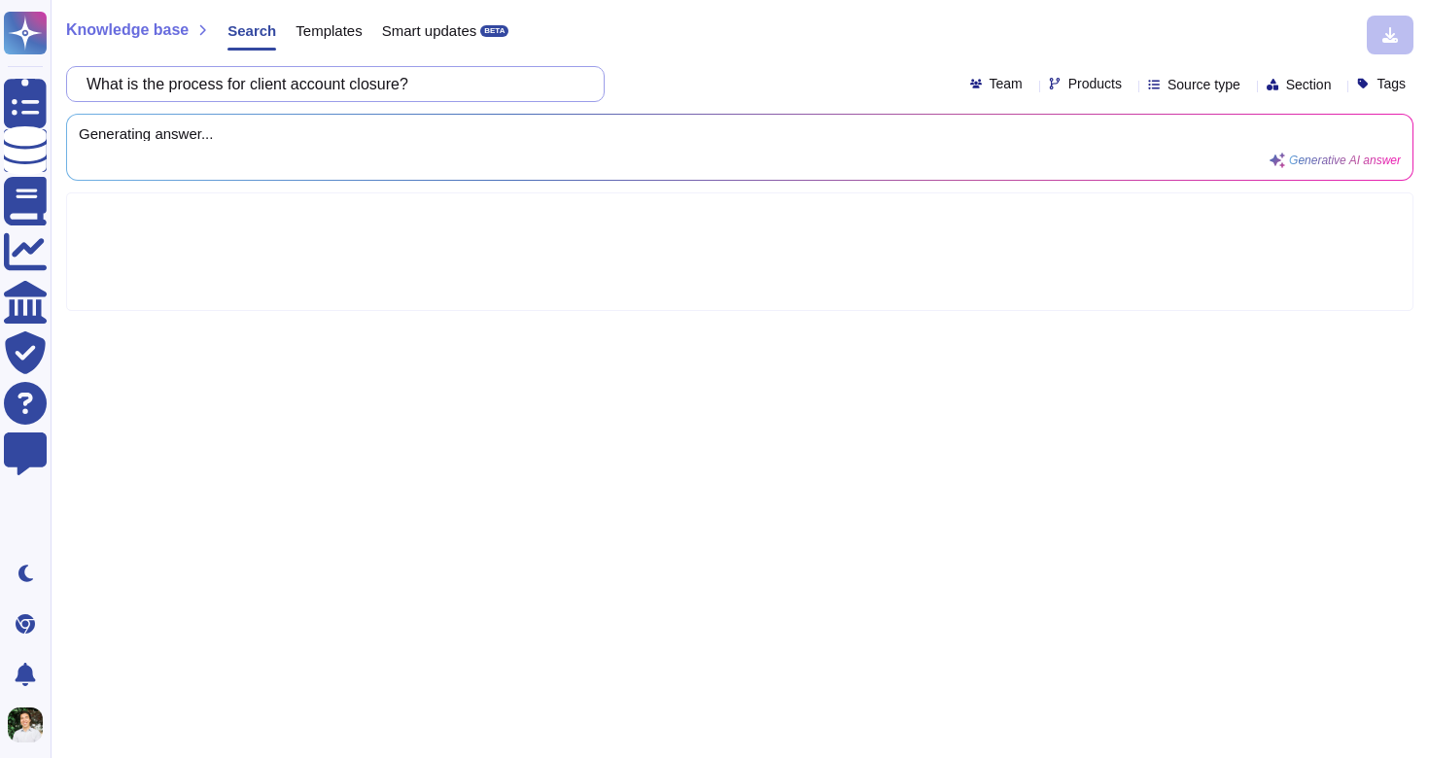
click at [434, 76] on input "What is the process for client account closure?" at bounding box center [330, 84] width 507 height 34
click at [434, 77] on input "What is the process for client account closure?" at bounding box center [330, 84] width 507 height 34
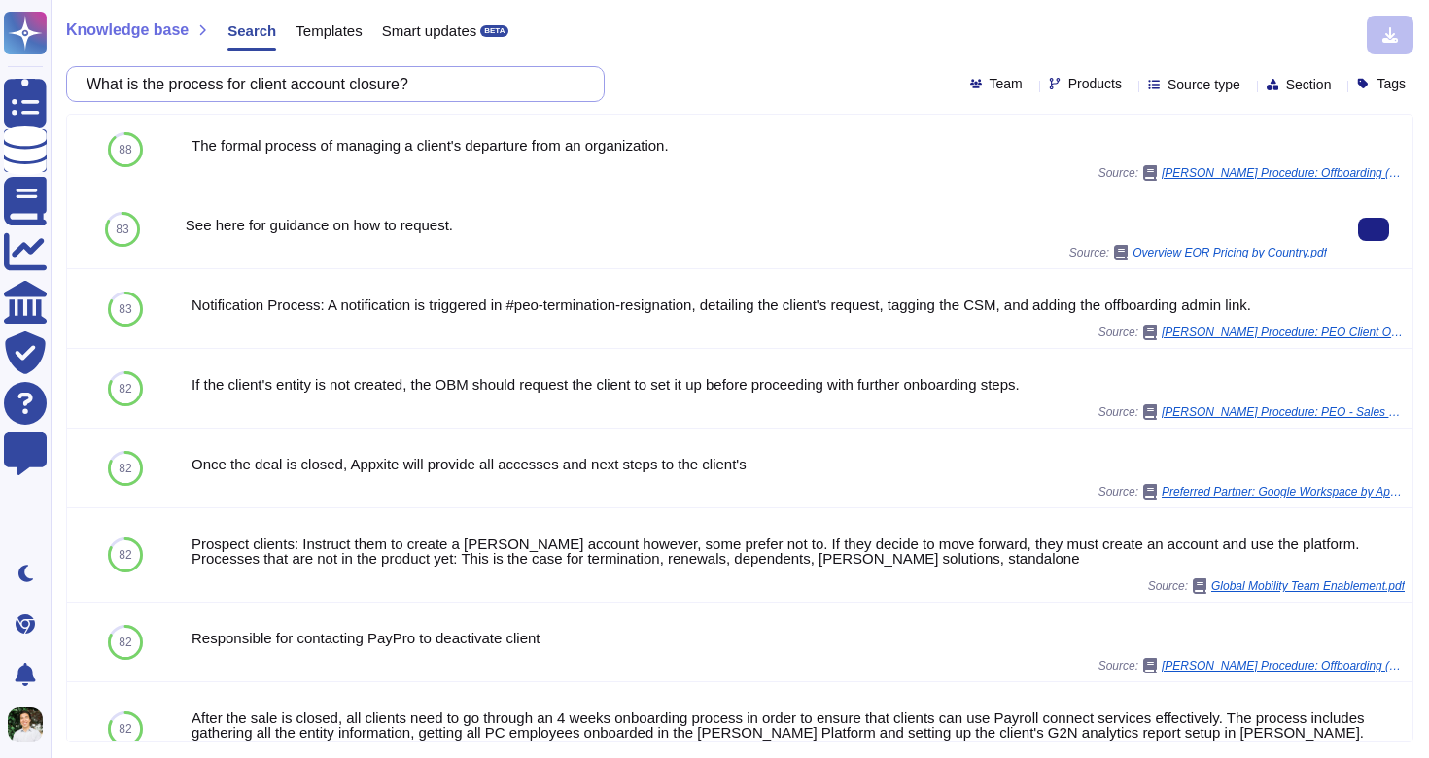
scroll to position [61, 0]
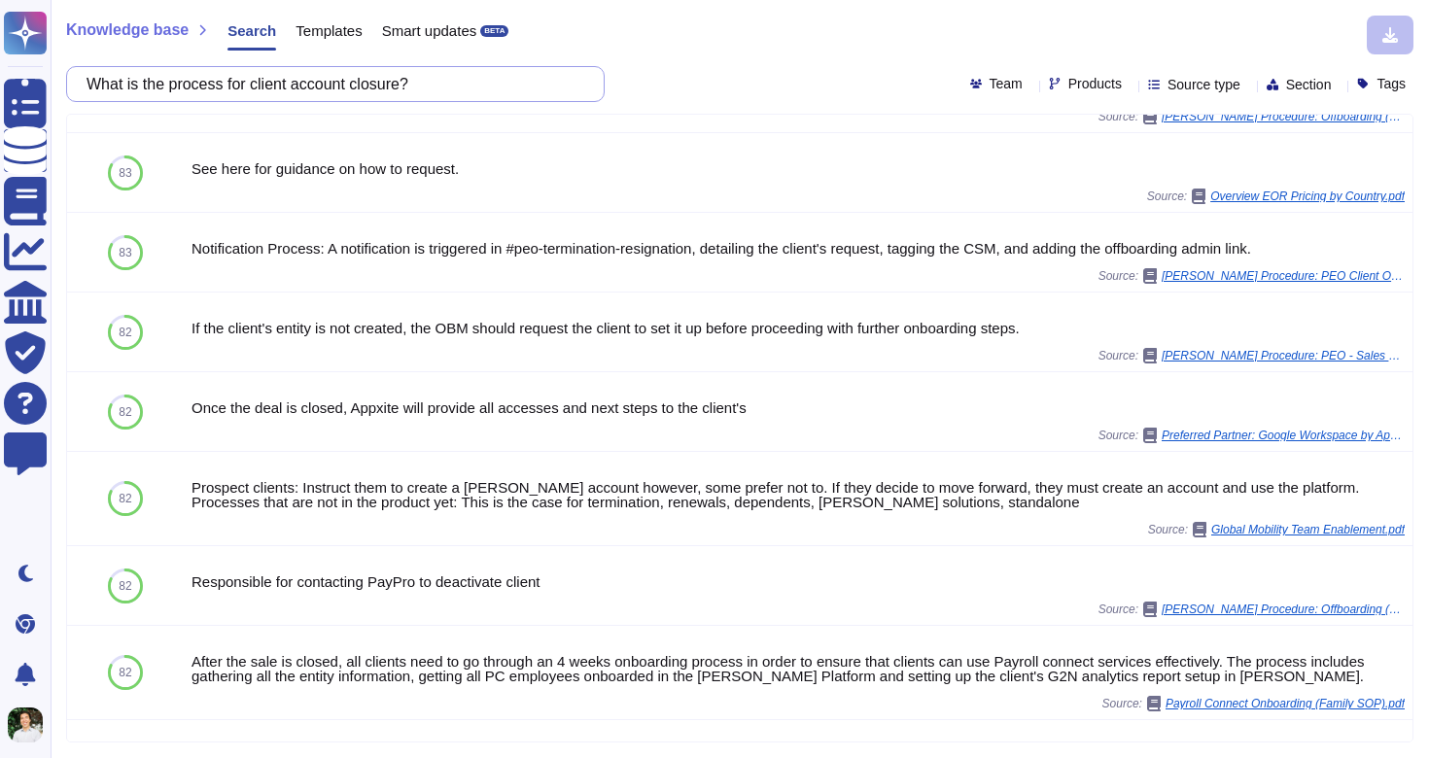
click at [278, 88] on input "What is the process for client account closure?" at bounding box center [330, 84] width 507 height 34
drag, startPoint x: 309, startPoint y: 79, endPoint x: 286, endPoint y: 79, distance: 23.3
click at [286, 79] on input "What is the process for client account closure?" at bounding box center [330, 84] width 507 height 34
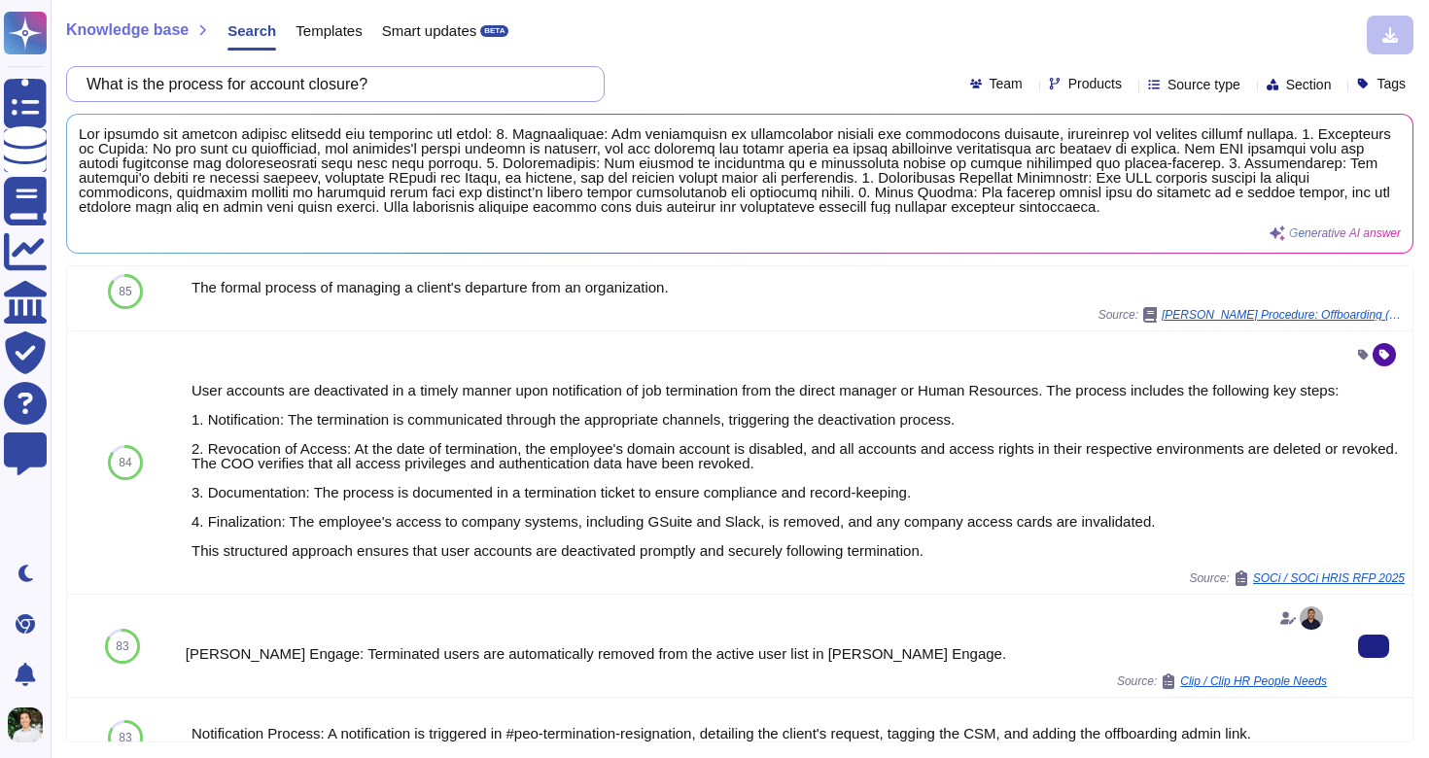
scroll to position [0, 0]
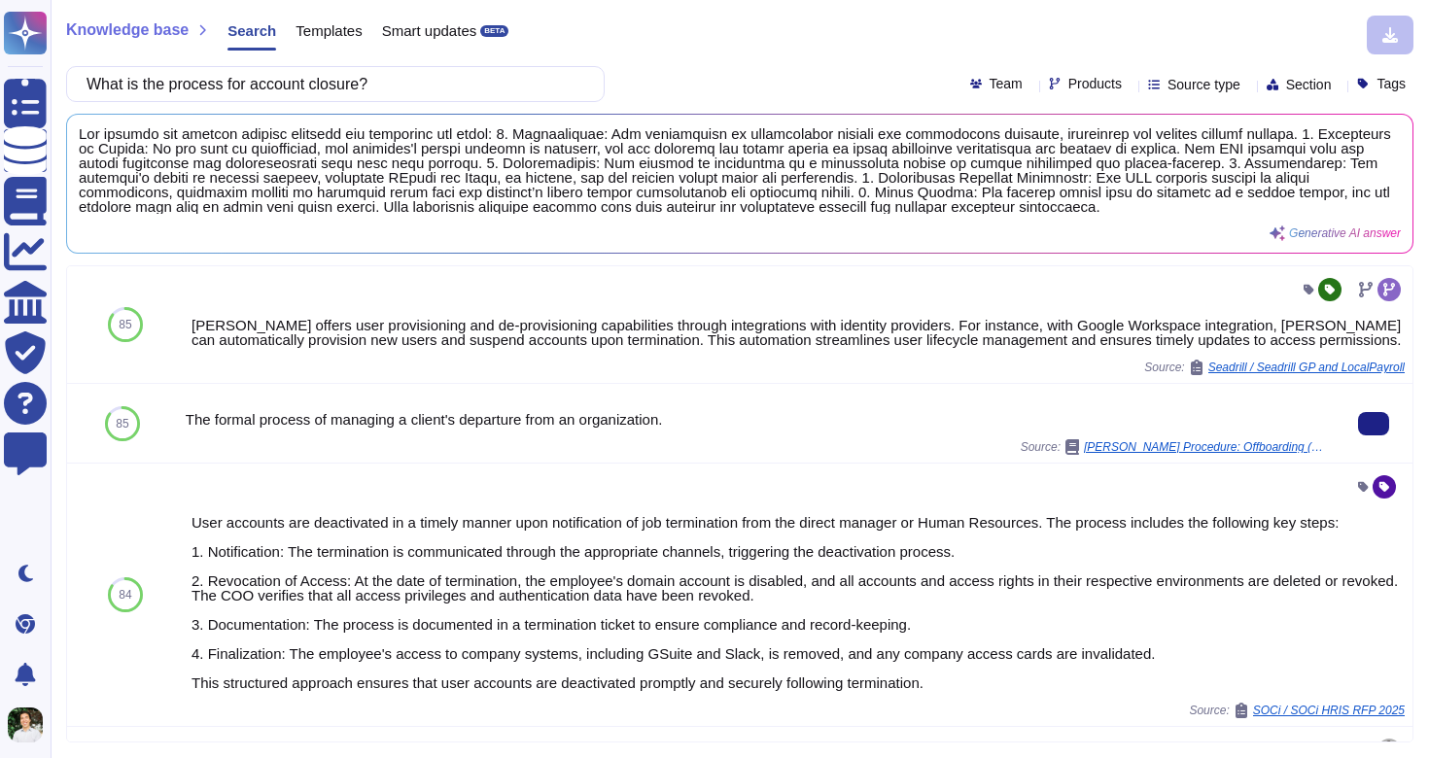
click at [1231, 427] on div "The formal process of managing a client's departure from an organization." at bounding box center [756, 419] width 1141 height 15
click at [1204, 463] on div "The formal process of managing a client's departure from an organization. Sourc…" at bounding box center [756, 423] width 1157 height 79
click at [1201, 453] on span "[PERSON_NAME] Procedure: Offboarding (Churning) US Payroll Clients.pdf" at bounding box center [1205, 447] width 243 height 12
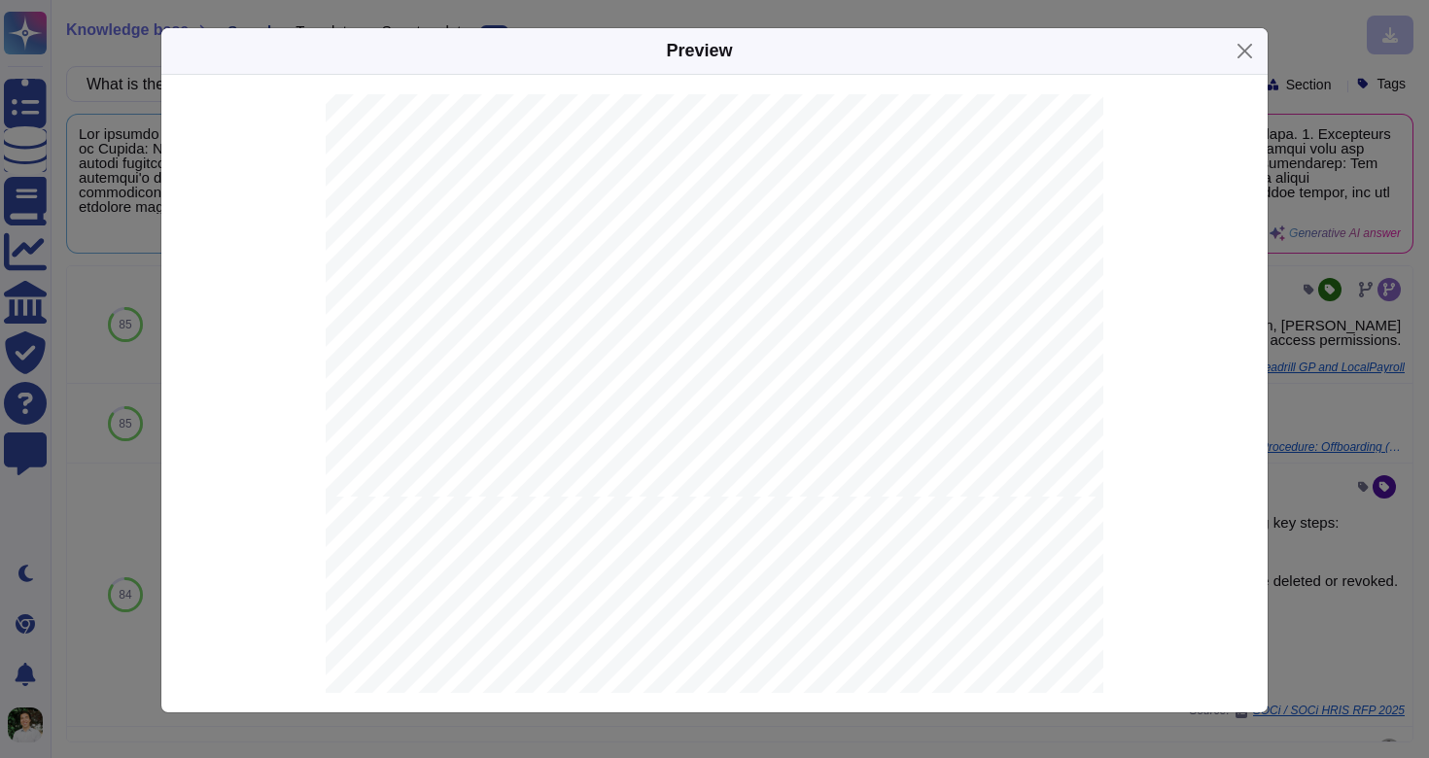
scroll to position [3739, 0]
click at [1329, 352] on div "Preview 1.0 Process and Stakeholder Overview 1.1 Process Topic Applicable Produ…" at bounding box center [714, 379] width 1429 height 758
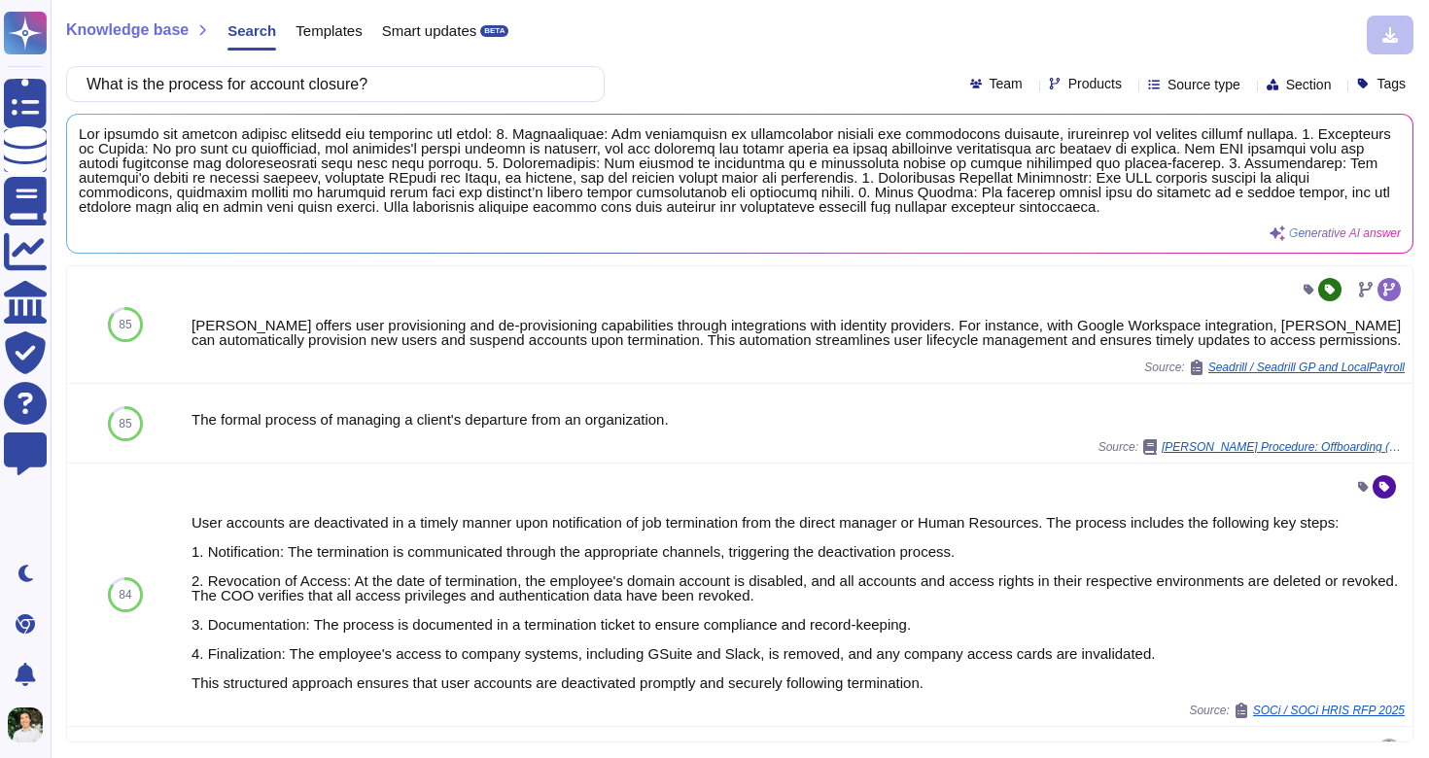
scroll to position [1098, 0]
click at [260, 92] on input "What is the process for account closure?" at bounding box center [330, 84] width 507 height 34
click at [260, 91] on input "What is the process for account closure?" at bounding box center [330, 84] width 507 height 34
click at [260, 90] on input "What is the process for account closure?" at bounding box center [330, 84] width 507 height 34
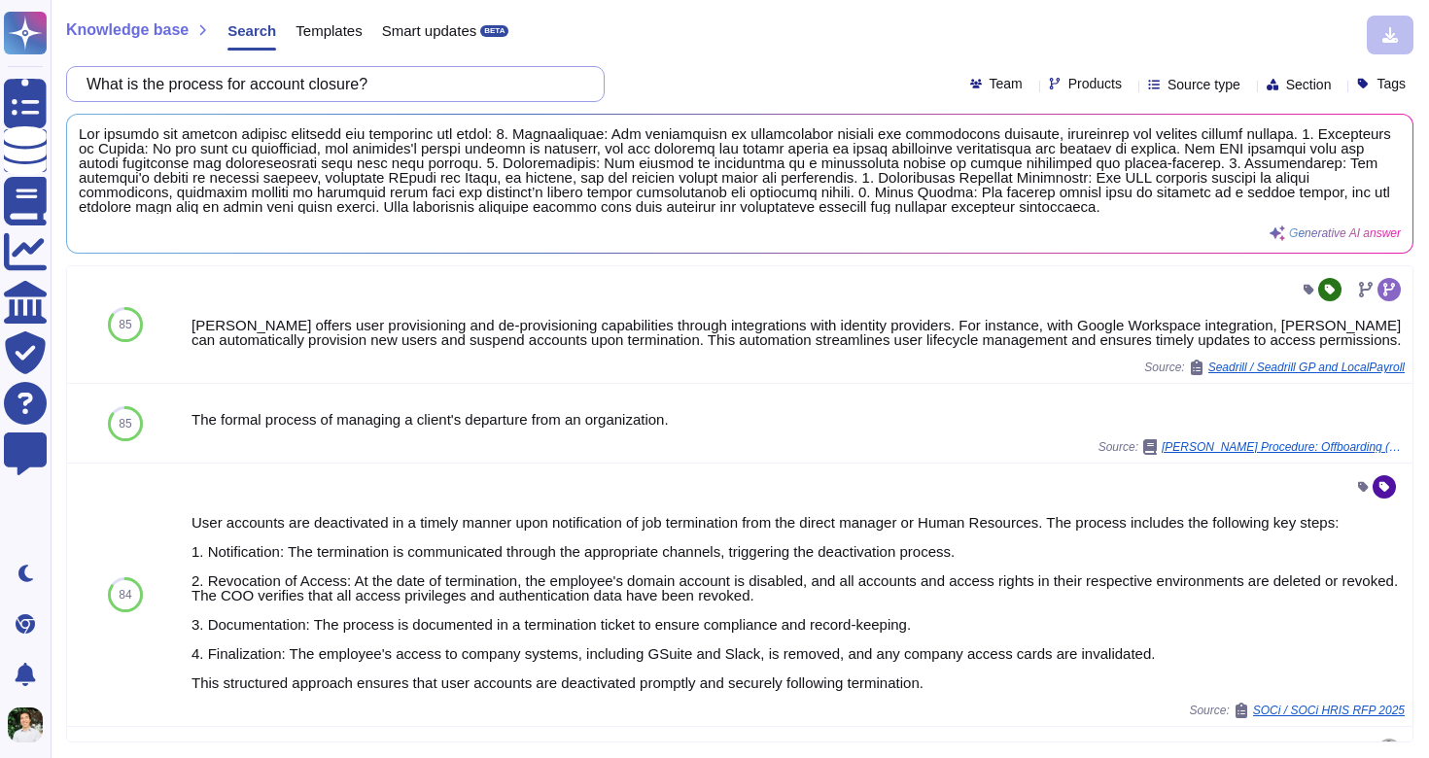
paste input "what is the process for a client wanting to churn?"
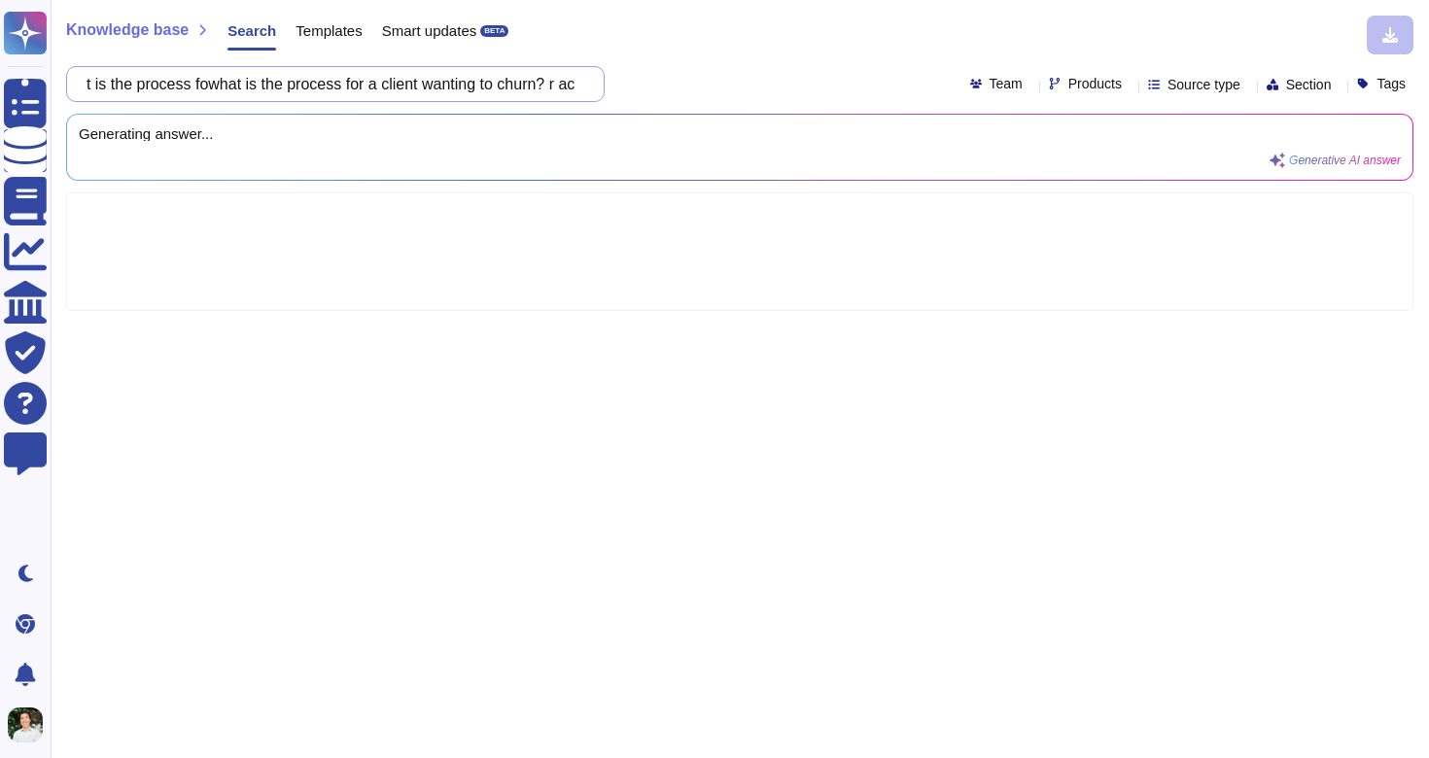
click at [260, 90] on input "What is the process fowhat is the process for a client wanting to churn? r acco…" at bounding box center [330, 84] width 507 height 34
paste input "what is the process for a client wanting to churn?"
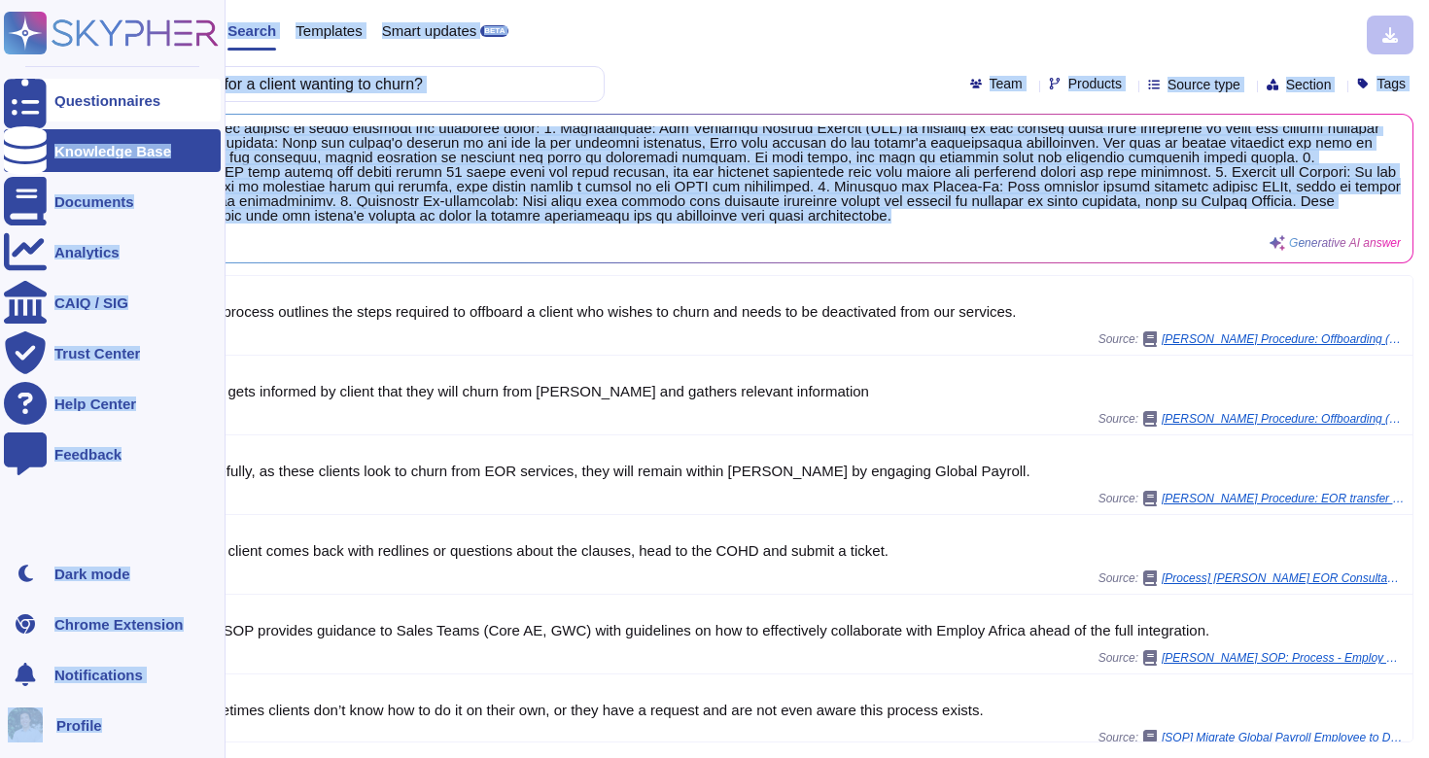
scroll to position [0, 0]
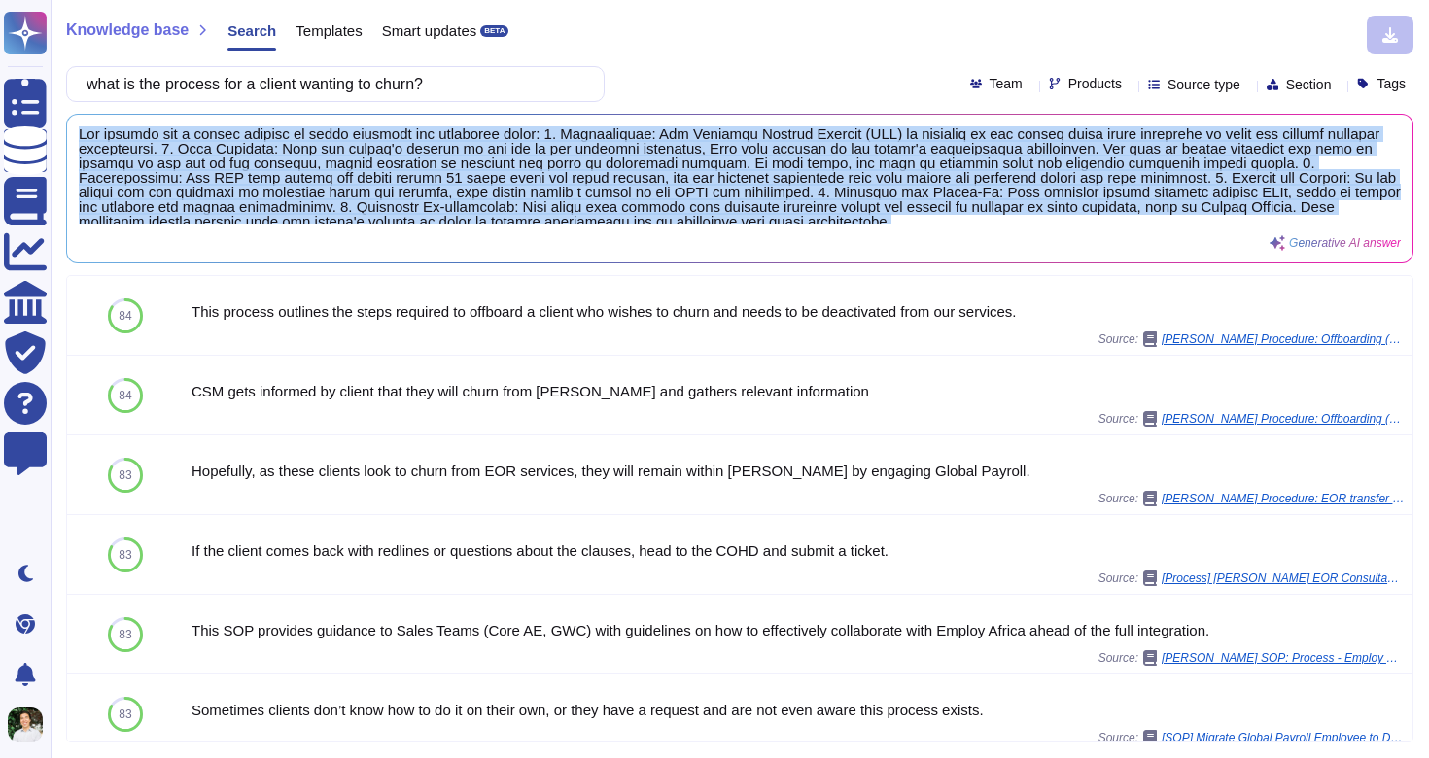
drag, startPoint x: 287, startPoint y: 221, endPoint x: 72, endPoint y: 126, distance: 234.6
click at [72, 127] on div "Generative AI answer" at bounding box center [739, 189] width 1345 height 148
copy span "The process for a client wanting to churn involves the following steps: 1. Noti…"
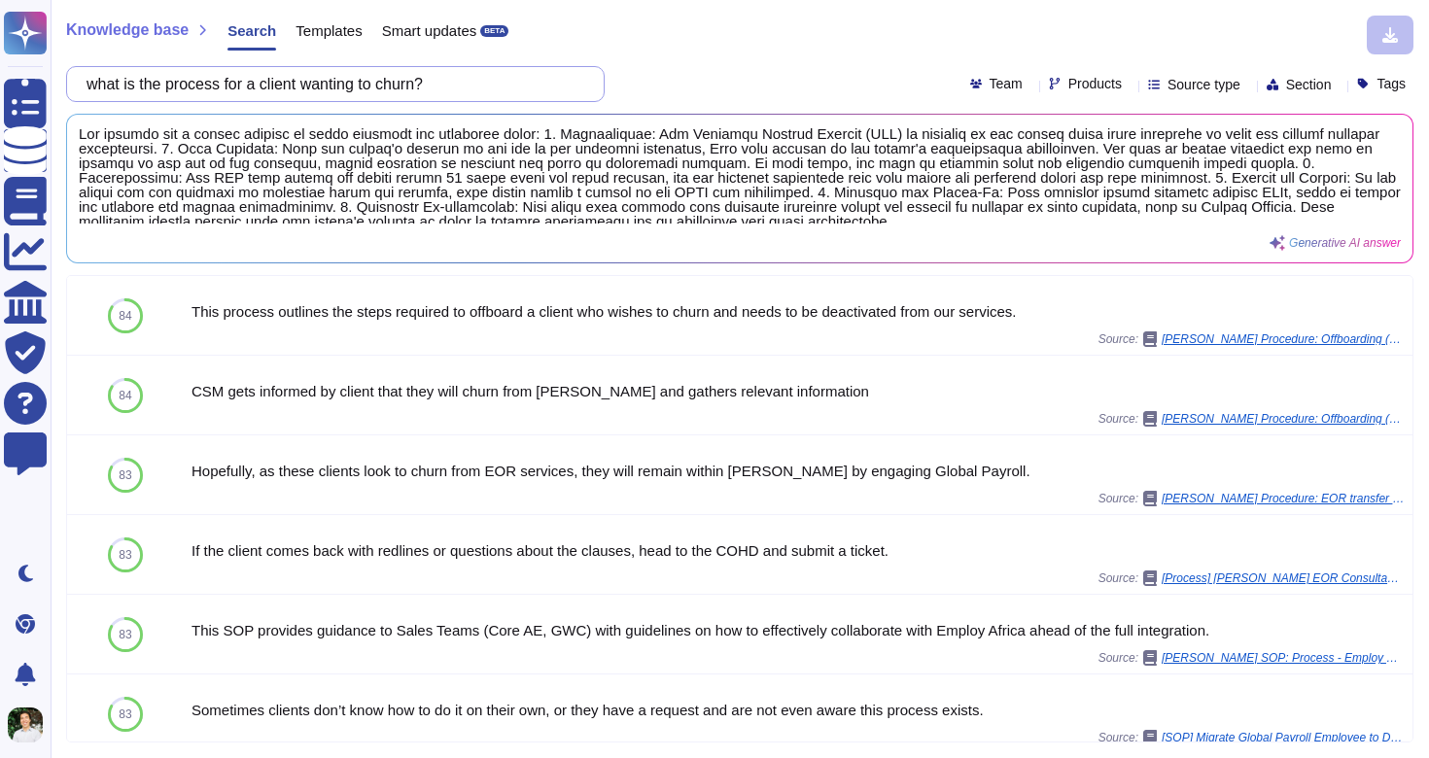
click at [362, 74] on input "what is the process for a client wanting to churn?" at bounding box center [330, 84] width 507 height 34
paste input "The process for a client wanting to churn involves the following steps: 1. Noti…"
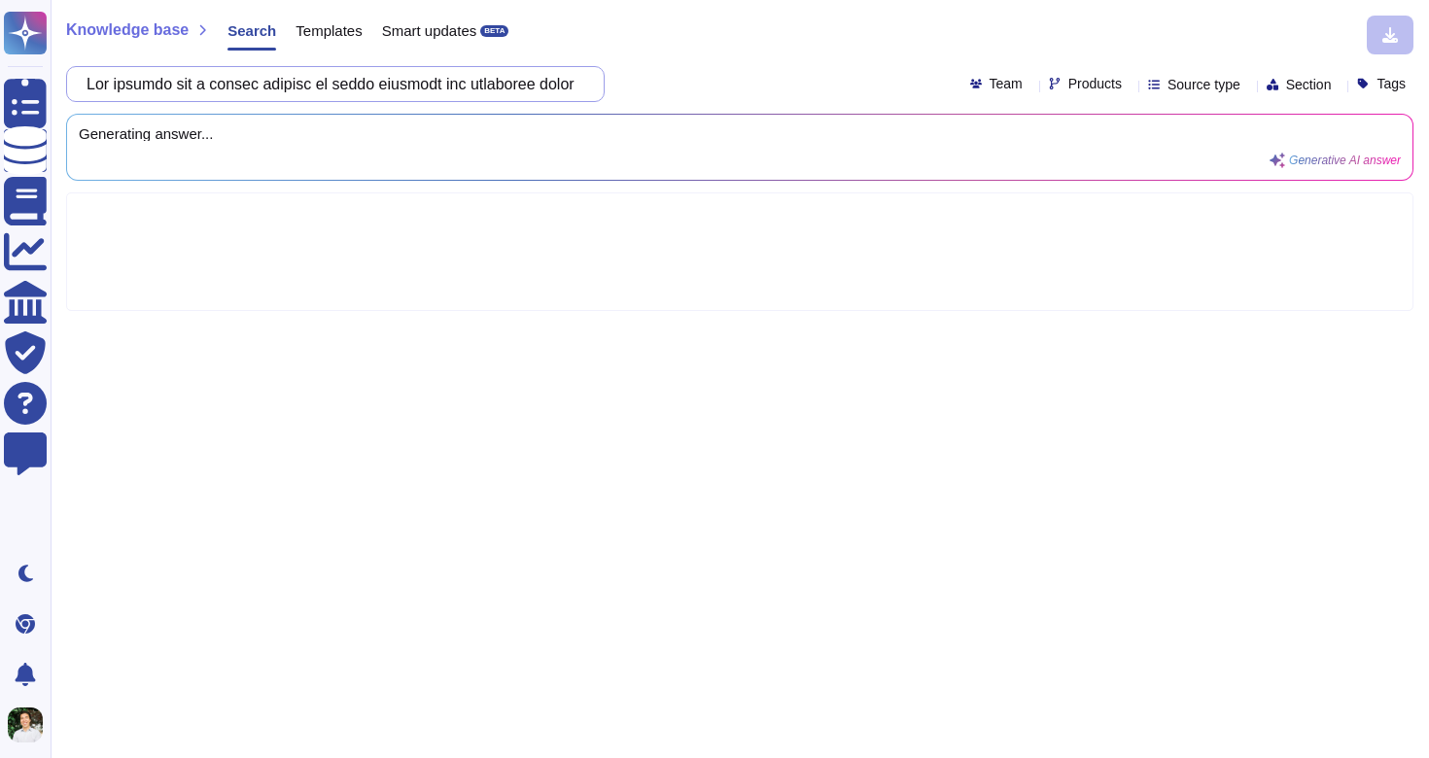
click at [153, 87] on input "text" at bounding box center [330, 84] width 507 height 34
paste input "Where are your primary data centers located, and what is your data residency po…"
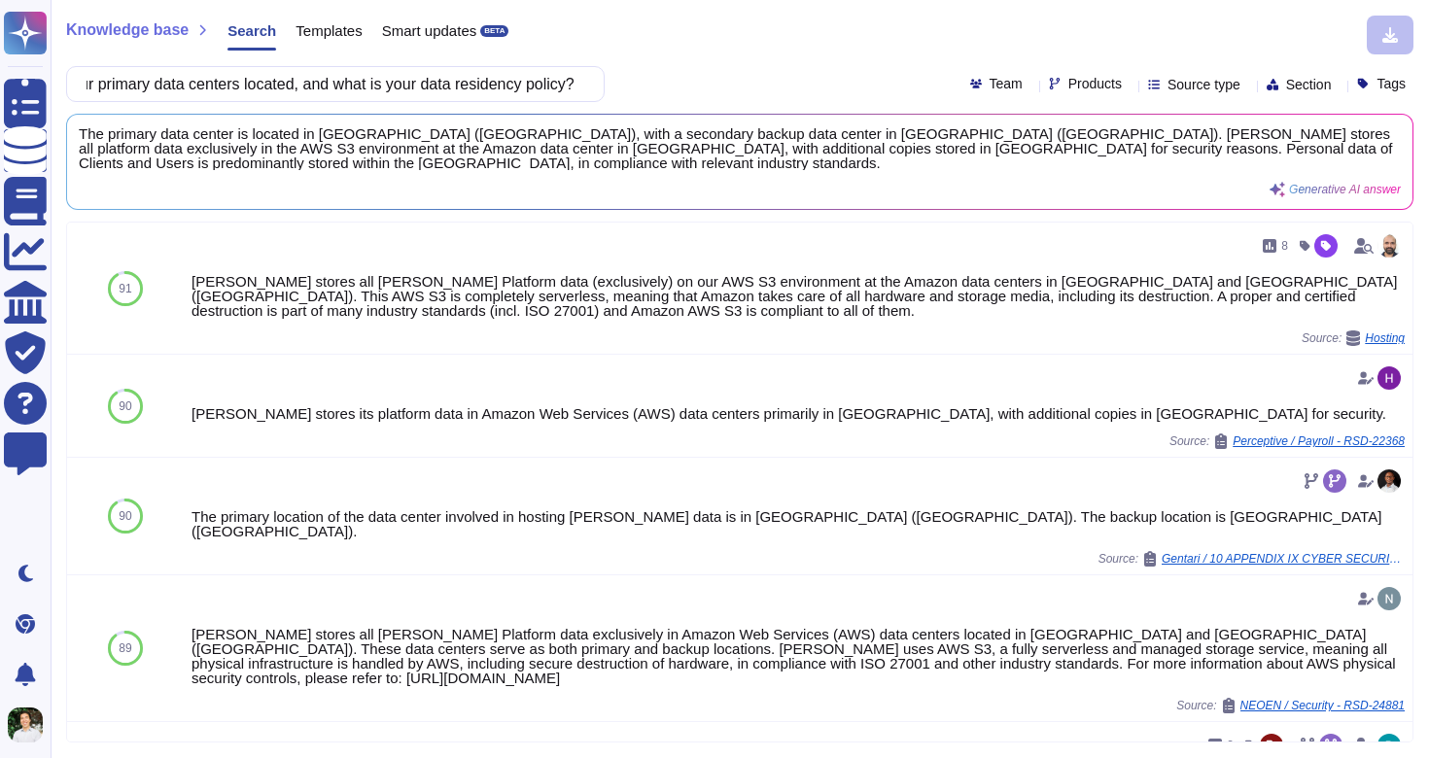
type input "Where are your primary data centers located, and what is your data residency po…"
